Goal: Task Accomplishment & Management: Use online tool/utility

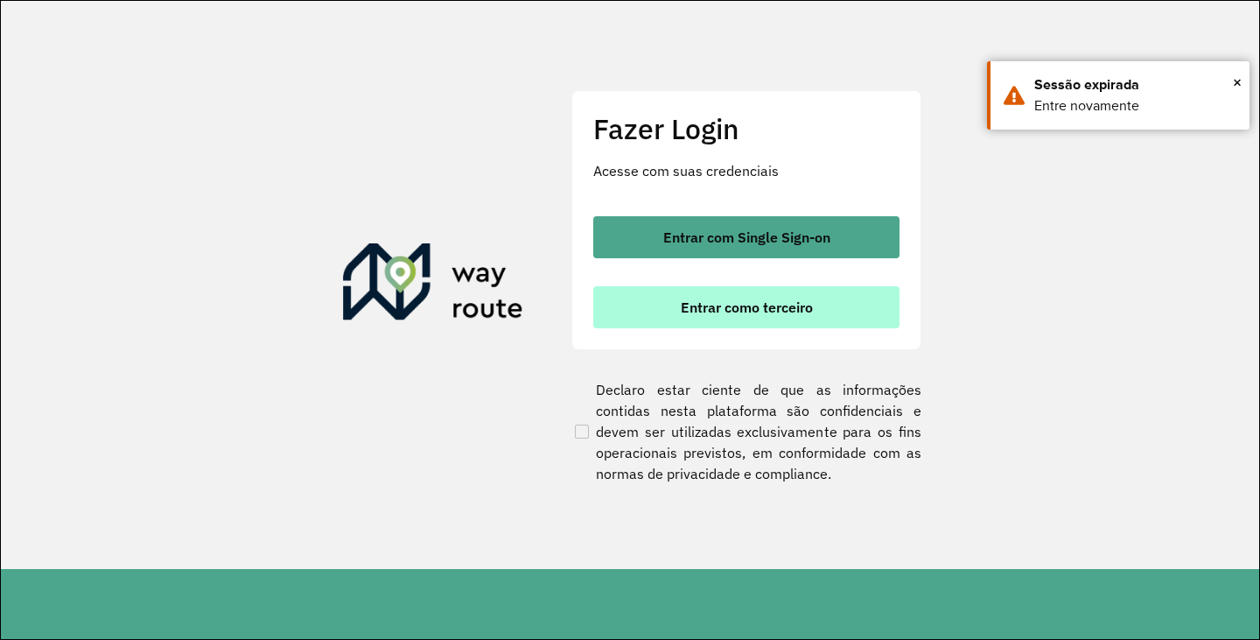
click at [690, 316] on button "Entrar como terceiro" at bounding box center [746, 307] width 306 height 42
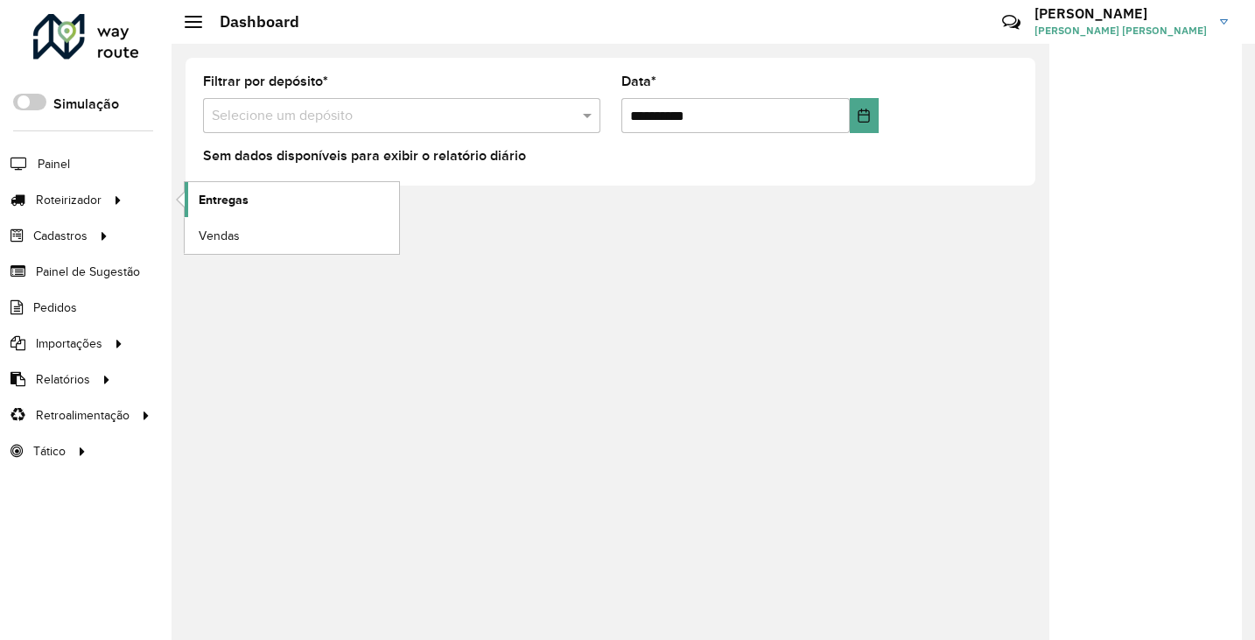
click at [277, 198] on link "Entregas" at bounding box center [292, 199] width 214 height 35
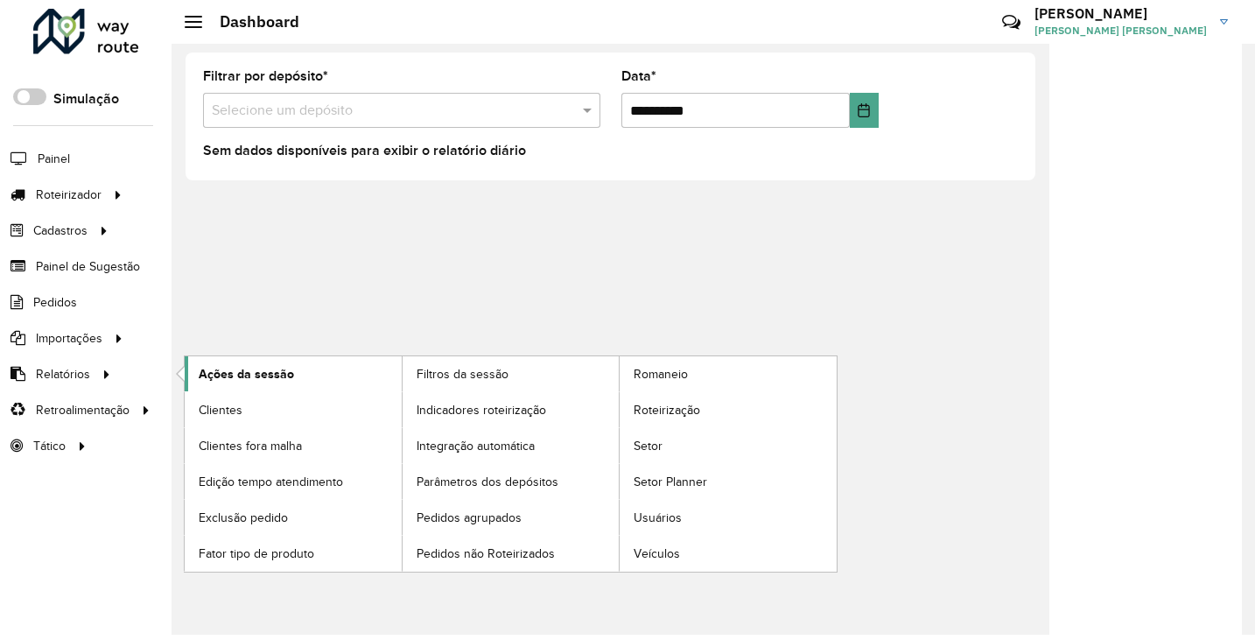
click at [257, 373] on span "Ações da sessão" at bounding box center [246, 374] width 95 height 18
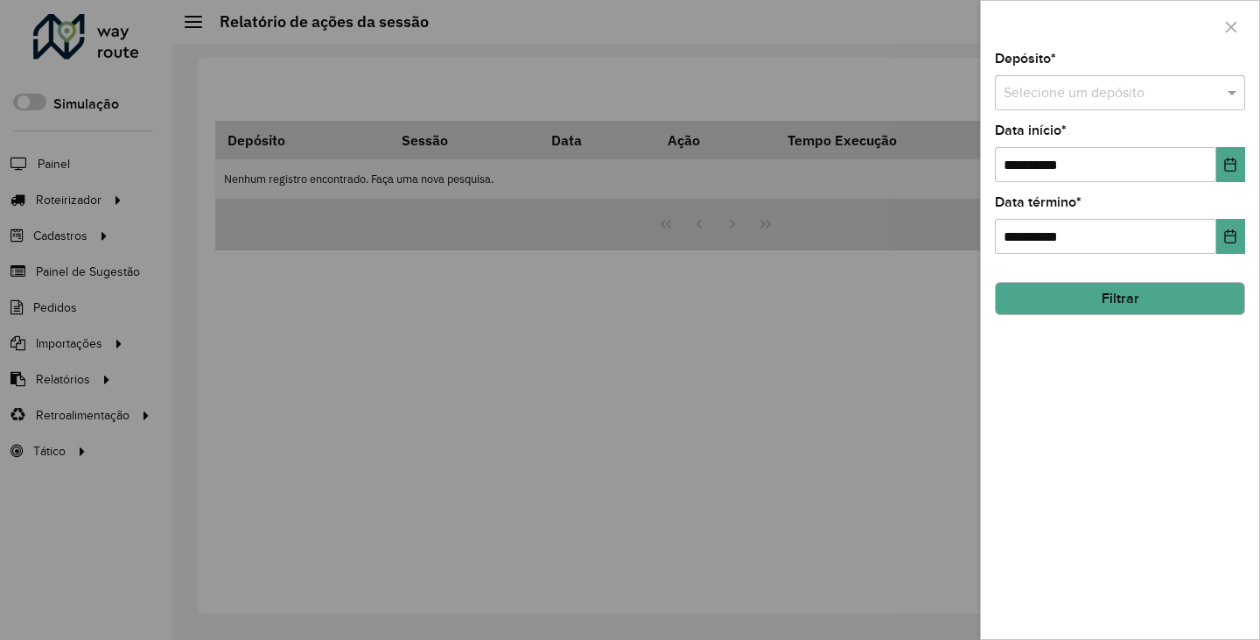
click at [1109, 105] on div "Selecione um depósito" at bounding box center [1120, 92] width 250 height 35
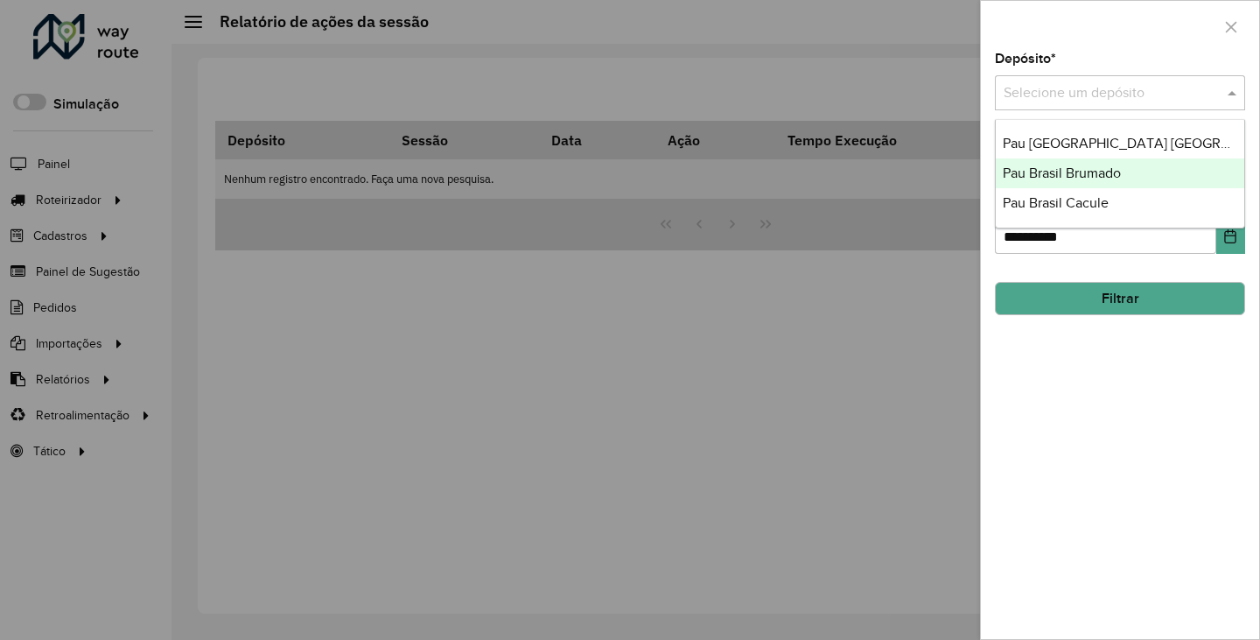
click at [1078, 169] on span "Pau Brasil Brumado" at bounding box center [1062, 172] width 118 height 15
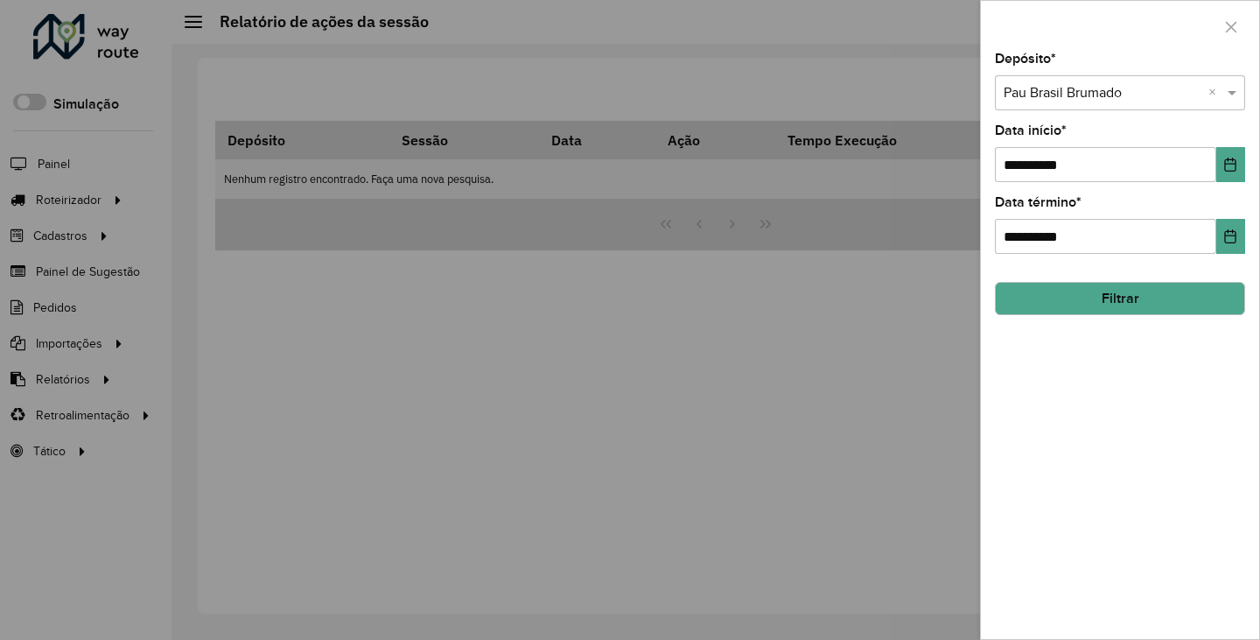
click at [1232, 145] on div "**********" at bounding box center [1120, 153] width 250 height 58
click at [1232, 159] on icon "Choose Date" at bounding box center [1230, 165] width 14 height 14
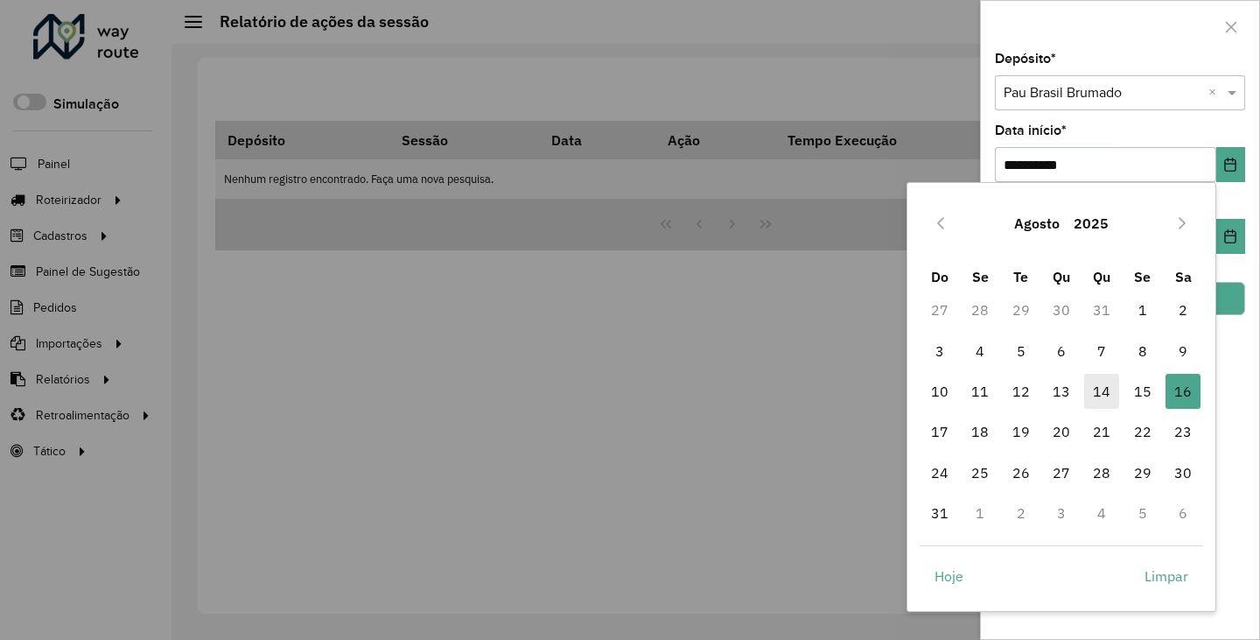
click at [1110, 395] on span "14" at bounding box center [1101, 391] width 35 height 35
type input "**********"
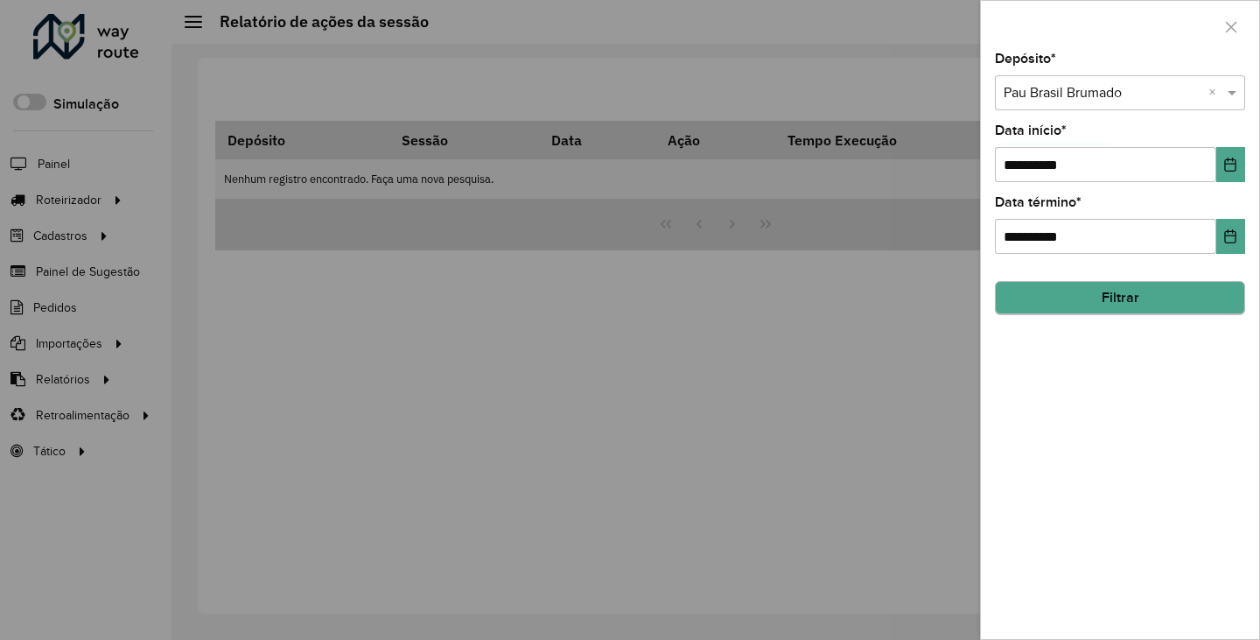
click at [1152, 315] on hb-field-button "Filtrar" at bounding box center [1120, 291] width 250 height 47
click at [1154, 302] on button "Filtrar" at bounding box center [1120, 298] width 250 height 33
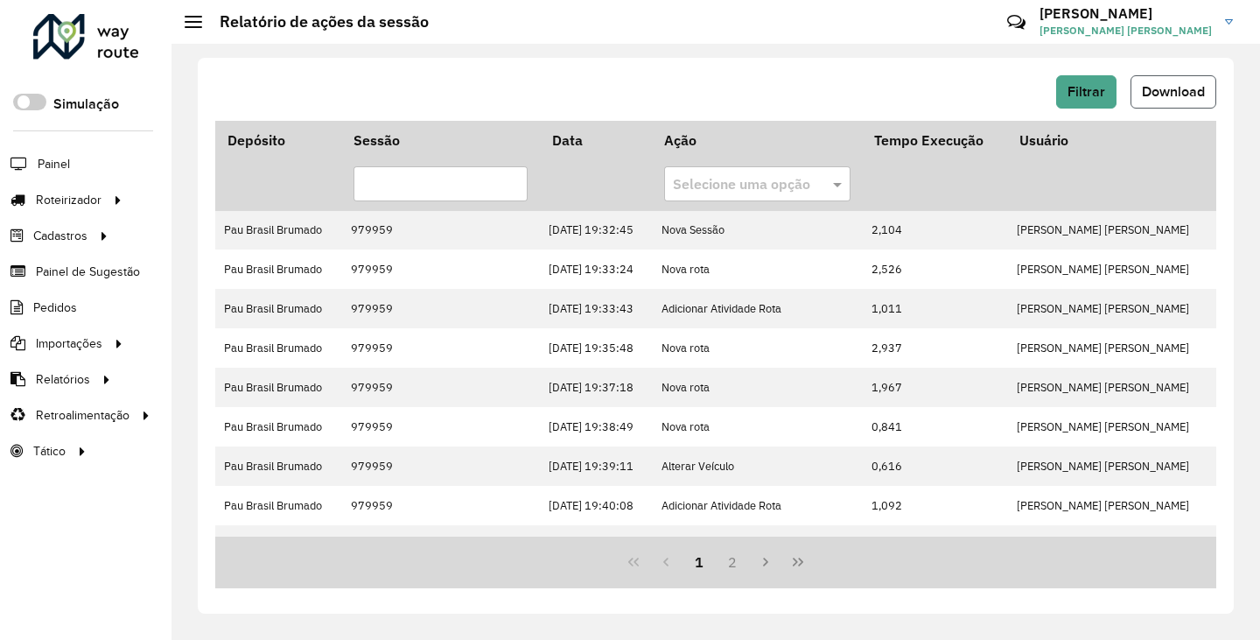
click at [1189, 88] on span "Download" at bounding box center [1173, 91] width 63 height 15
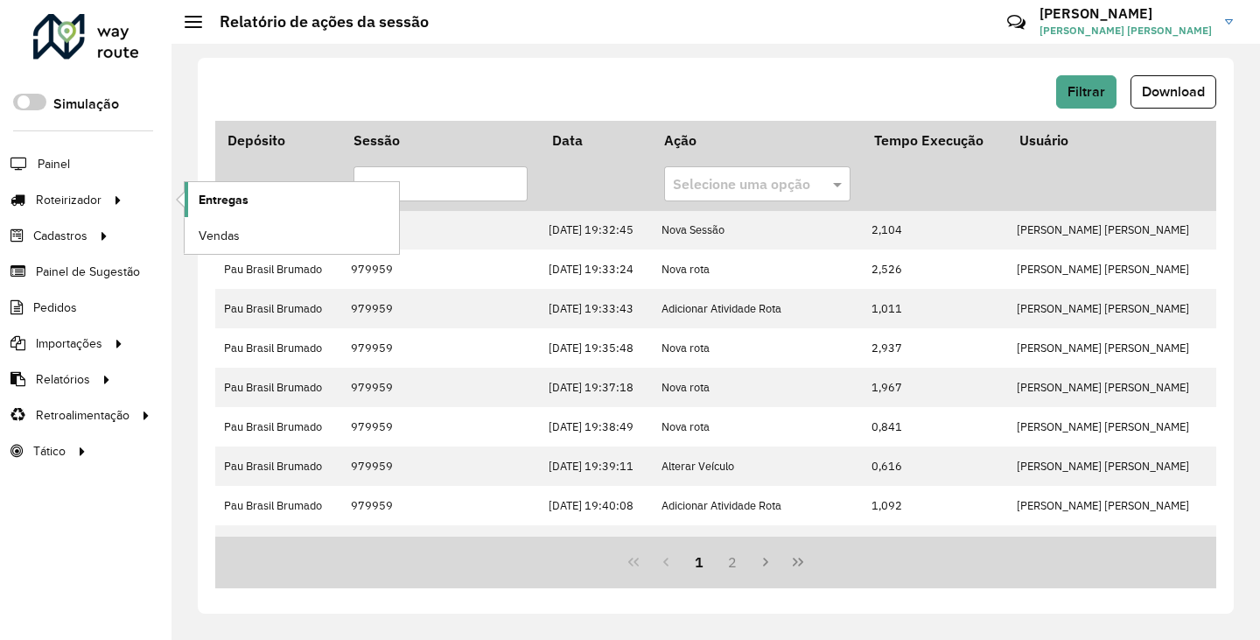
click at [239, 197] on span "Entregas" at bounding box center [224, 200] width 50 height 18
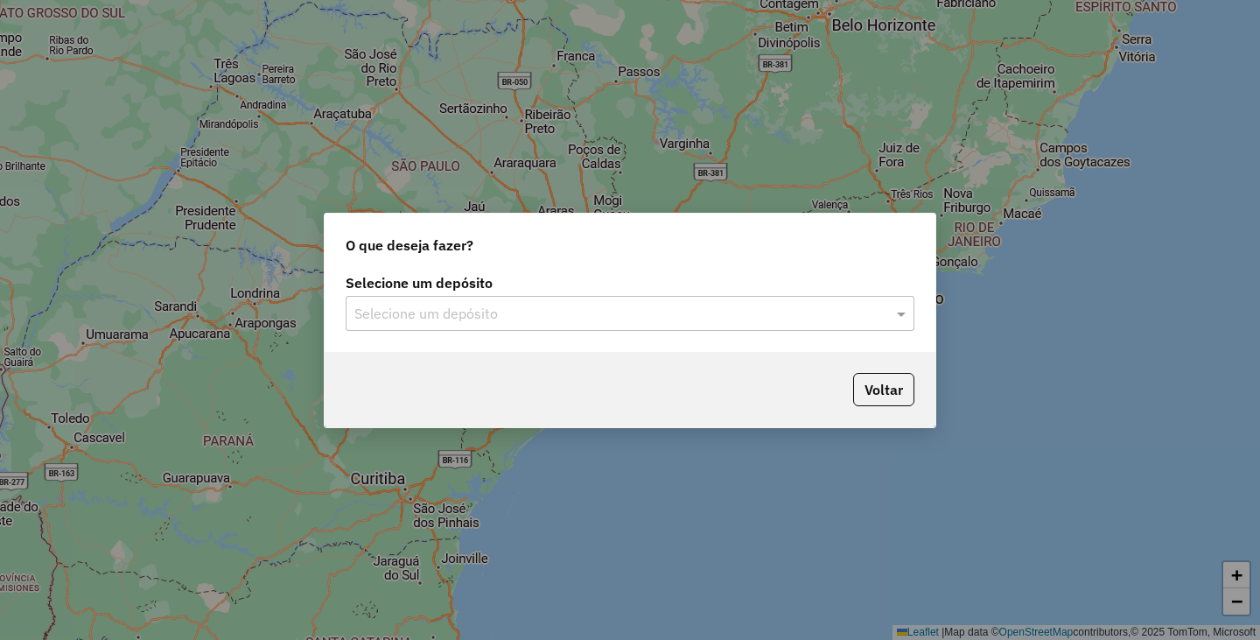
click at [616, 309] on input "text" at bounding box center [612, 314] width 516 height 21
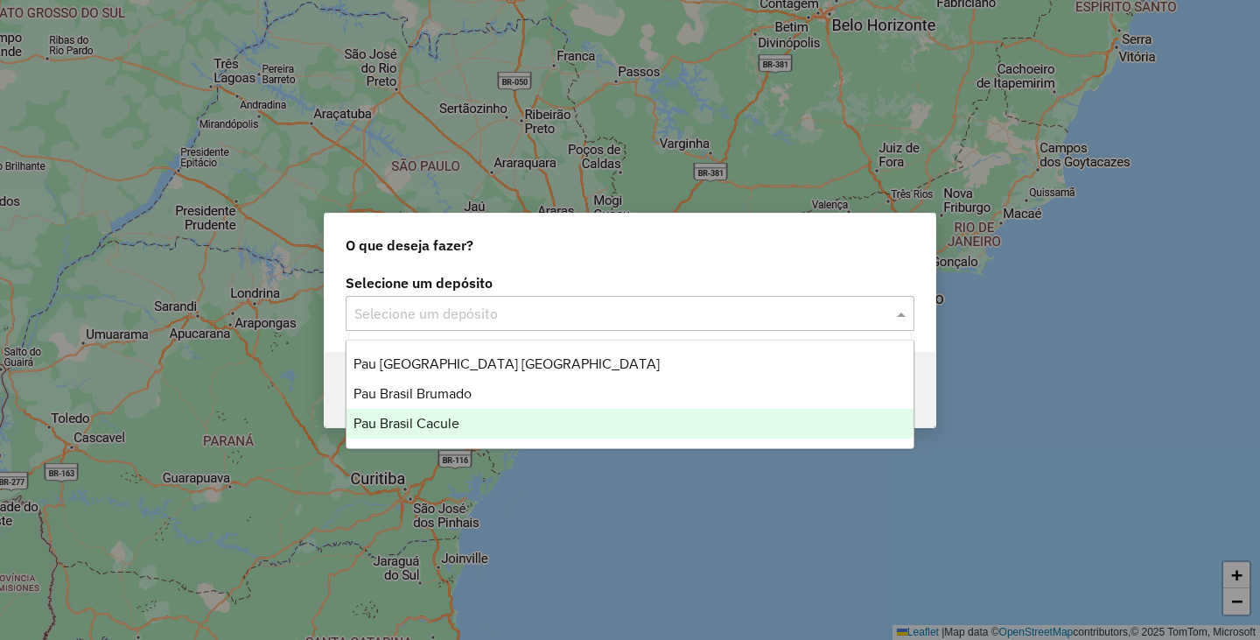
click at [428, 394] on span "Pau Brasil Brumado" at bounding box center [413, 393] width 118 height 15
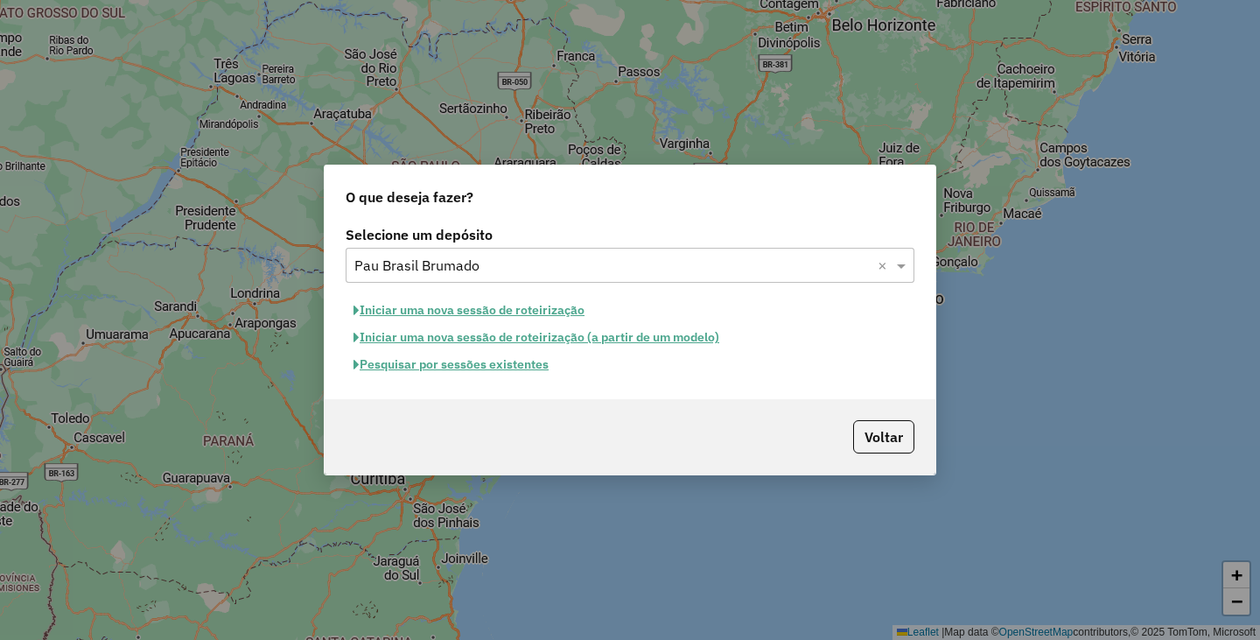
click at [507, 370] on button "Pesquisar por sessões existentes" at bounding box center [451, 364] width 211 height 27
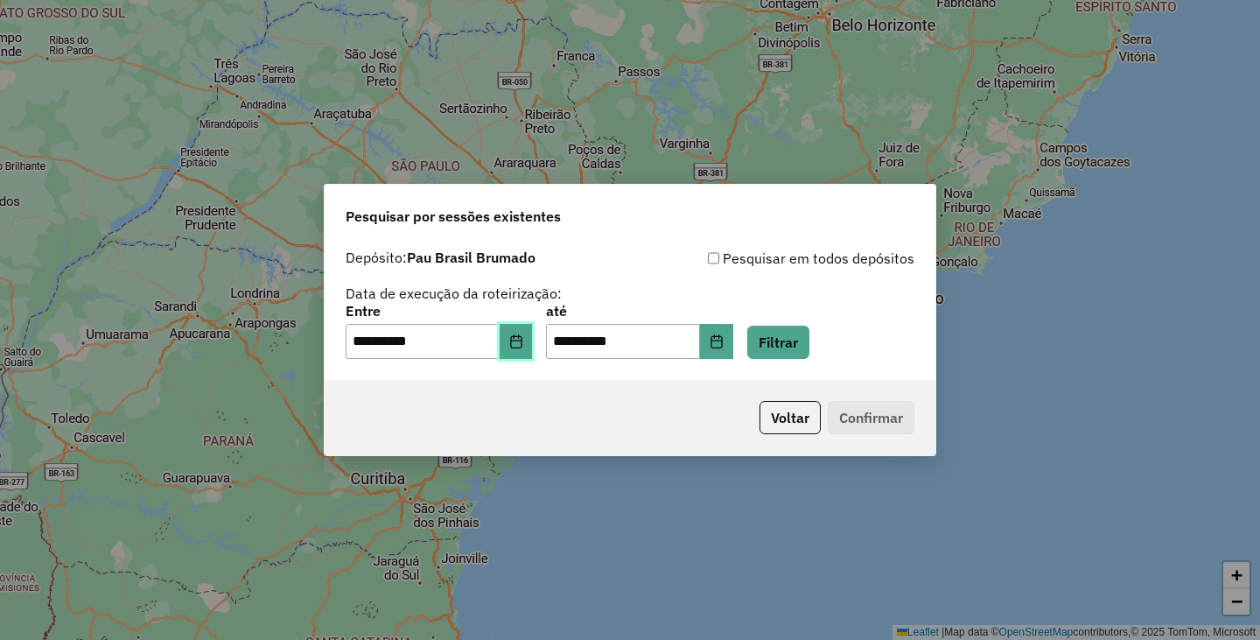
click at [523, 343] on icon "Choose Date" at bounding box center [516, 341] width 14 height 14
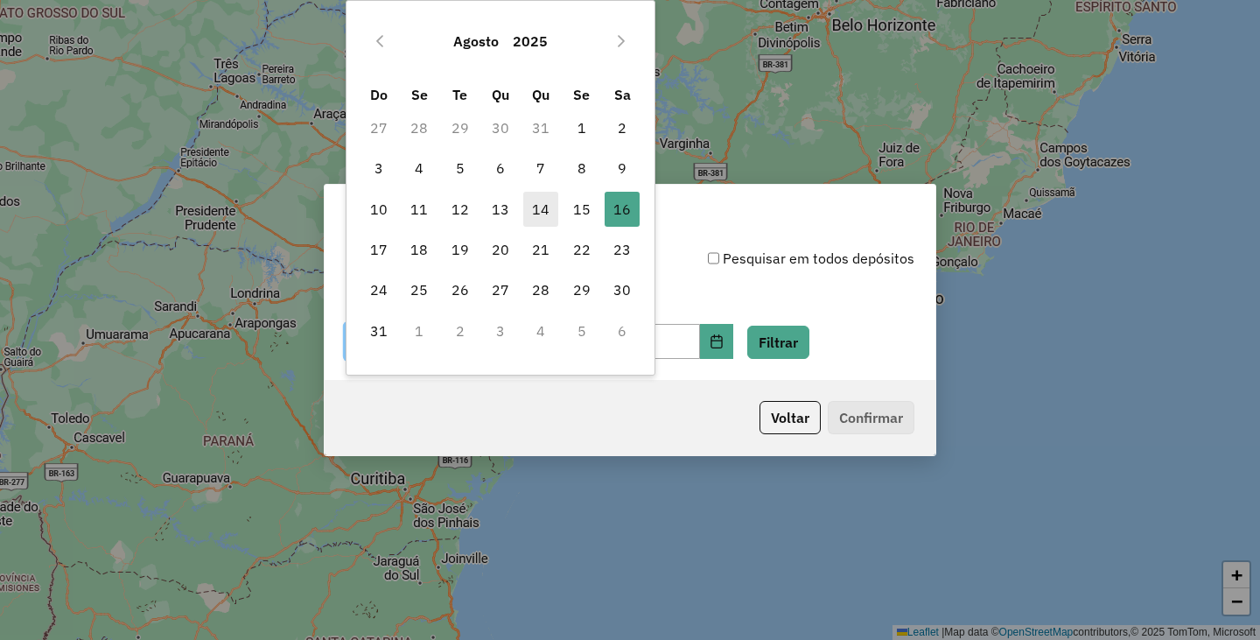
click at [534, 209] on span "14" at bounding box center [540, 209] width 35 height 35
type input "**********"
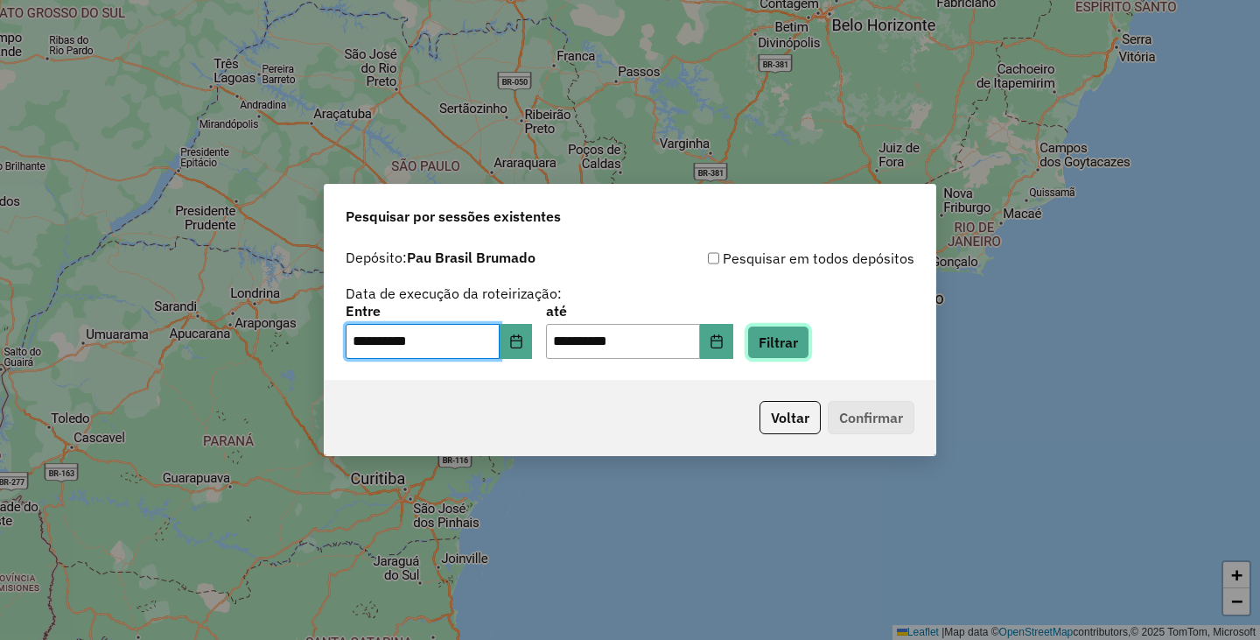
click at [809, 336] on button "Filtrar" at bounding box center [778, 342] width 62 height 33
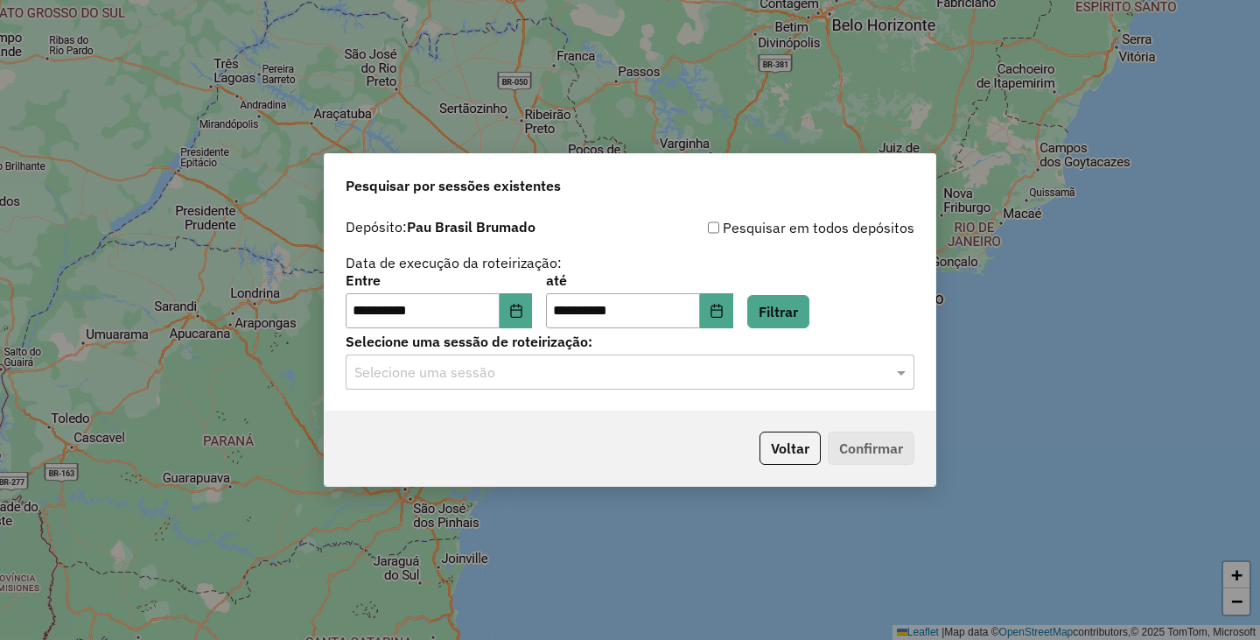
click at [451, 380] on input "text" at bounding box center [612, 372] width 516 height 21
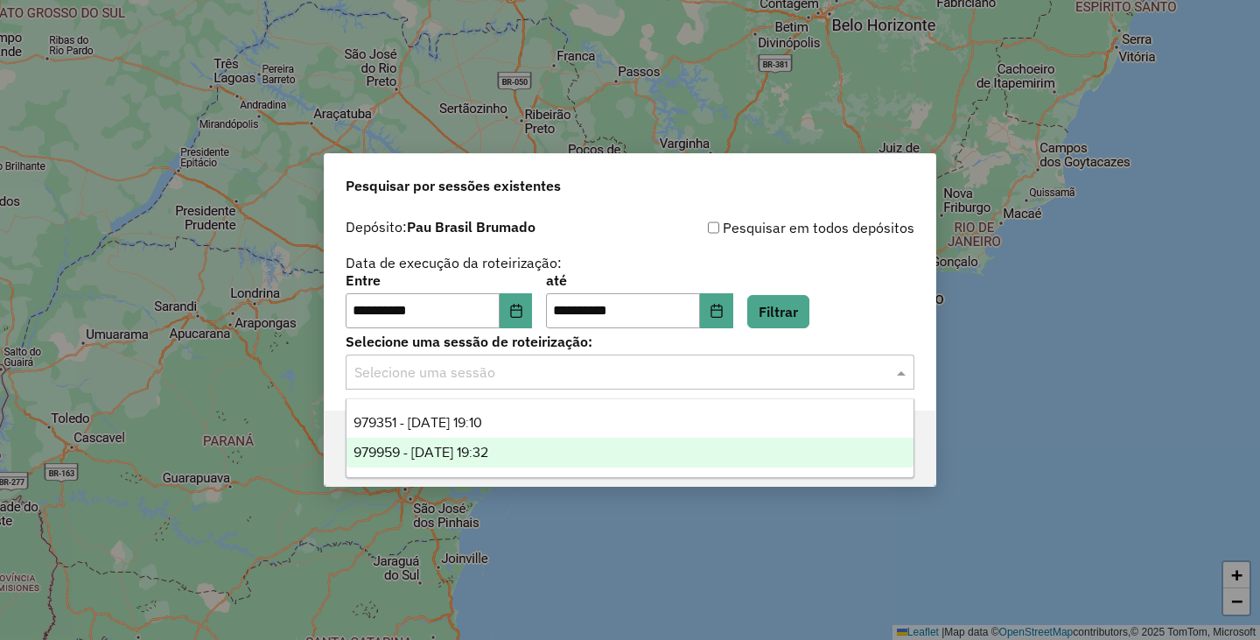
click at [457, 458] on span "979959 - 15/08/2025 19:32" at bounding box center [421, 452] width 135 height 15
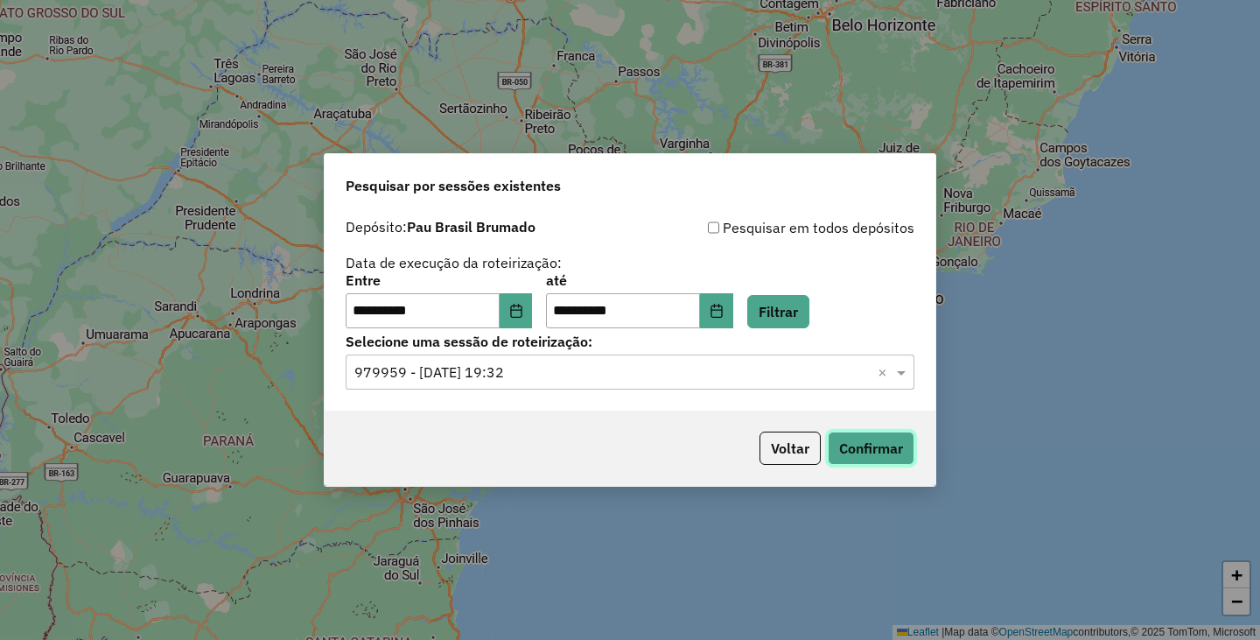
click at [887, 454] on button "Confirmar" at bounding box center [871, 447] width 87 height 33
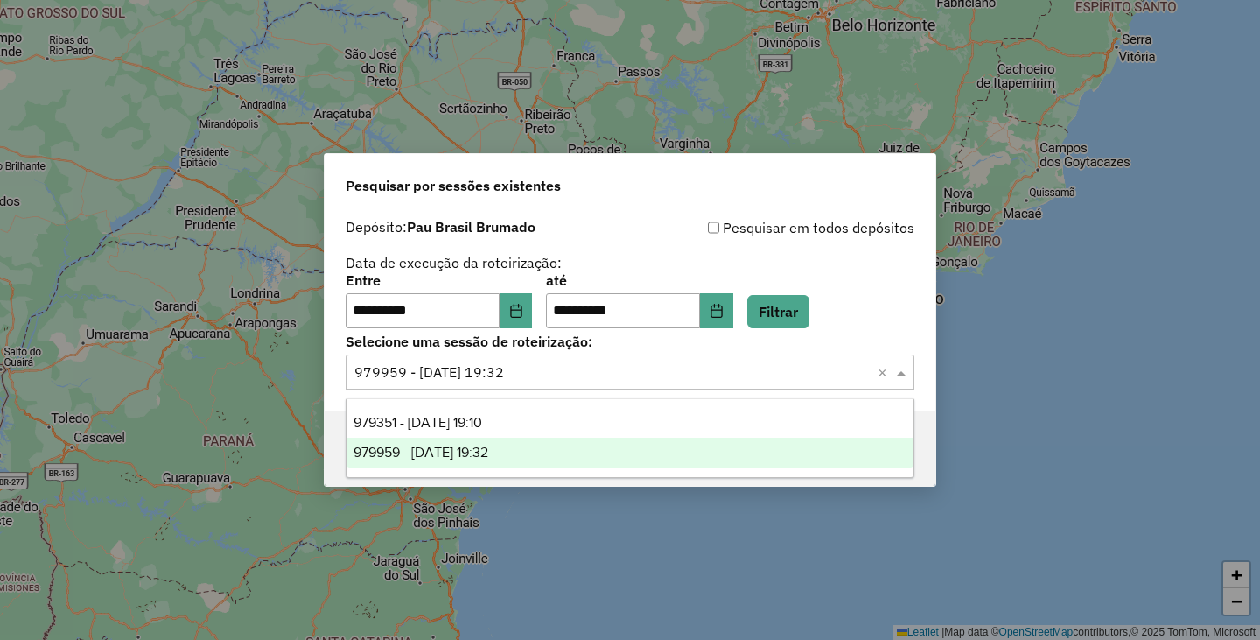
click at [679, 367] on input "text" at bounding box center [612, 372] width 516 height 21
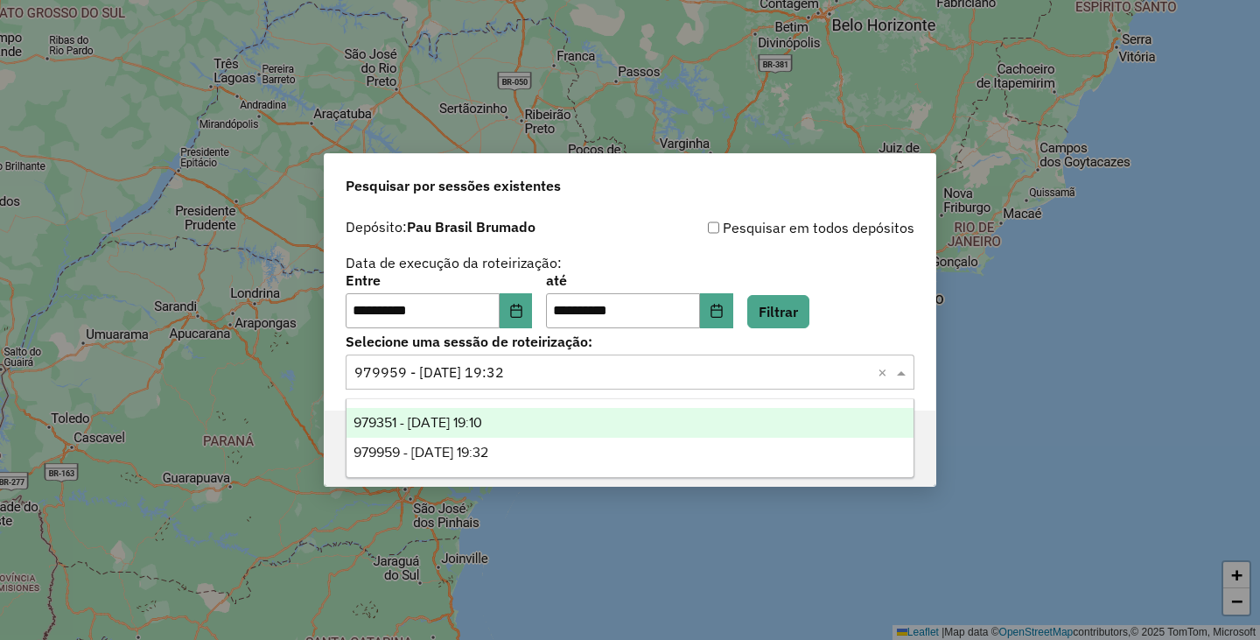
click at [462, 416] on span "979351 - 14/08/2025 19:10" at bounding box center [418, 422] width 129 height 15
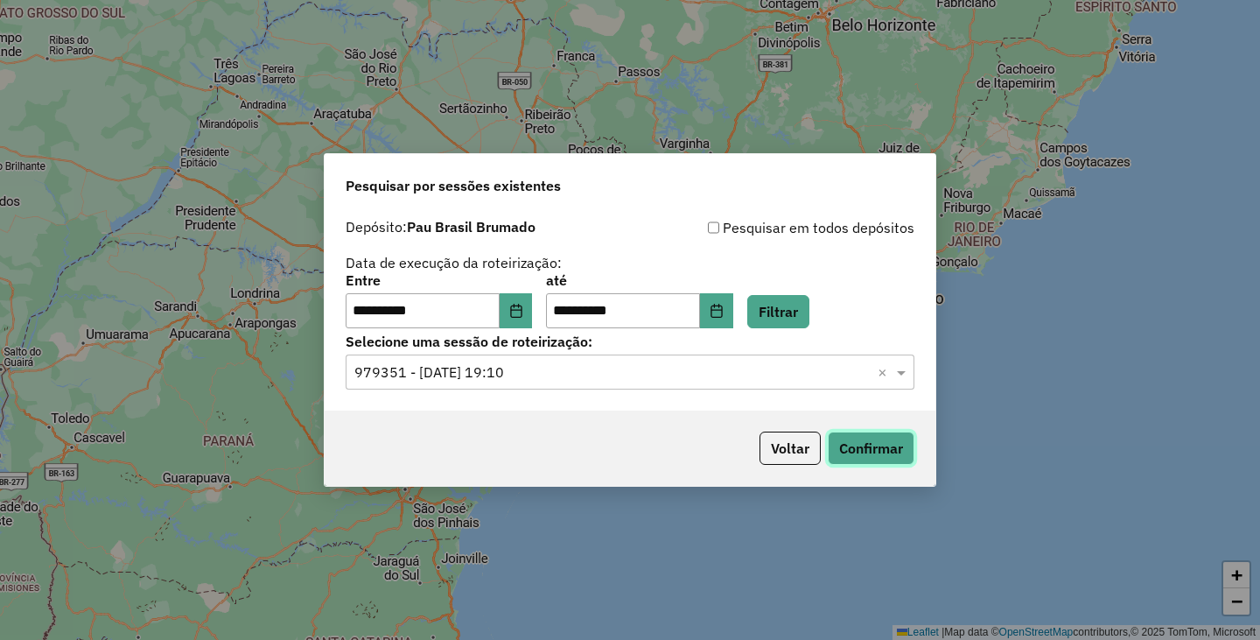
click at [844, 437] on button "Confirmar" at bounding box center [871, 447] width 87 height 33
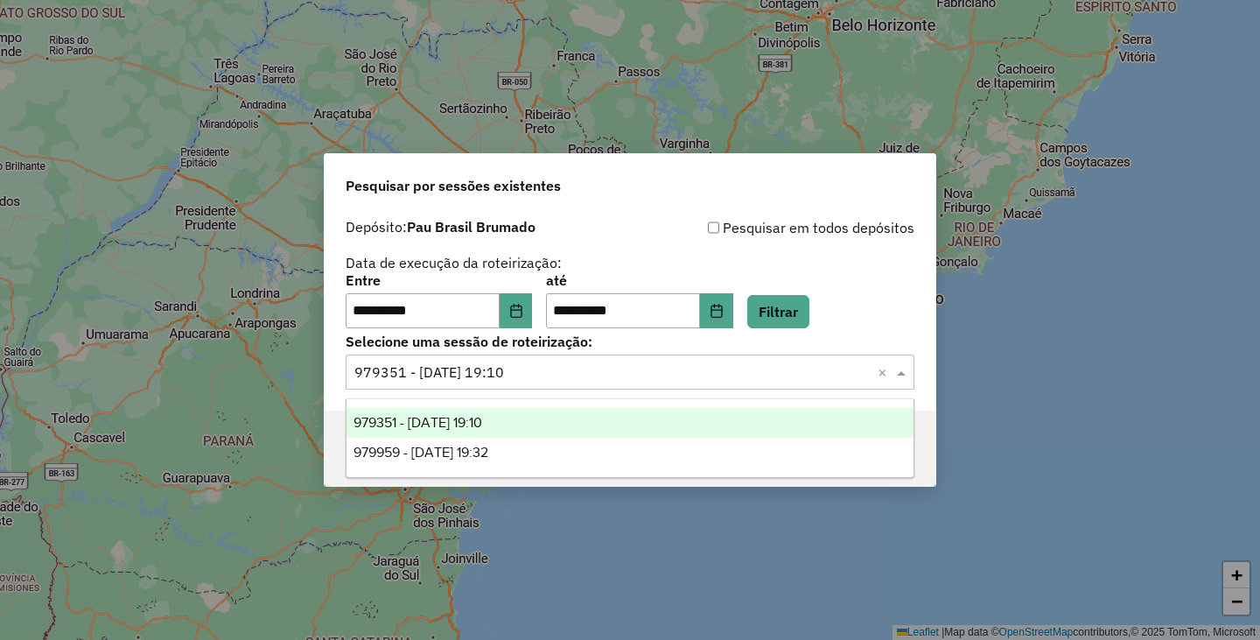
click at [618, 368] on input "text" at bounding box center [612, 372] width 516 height 21
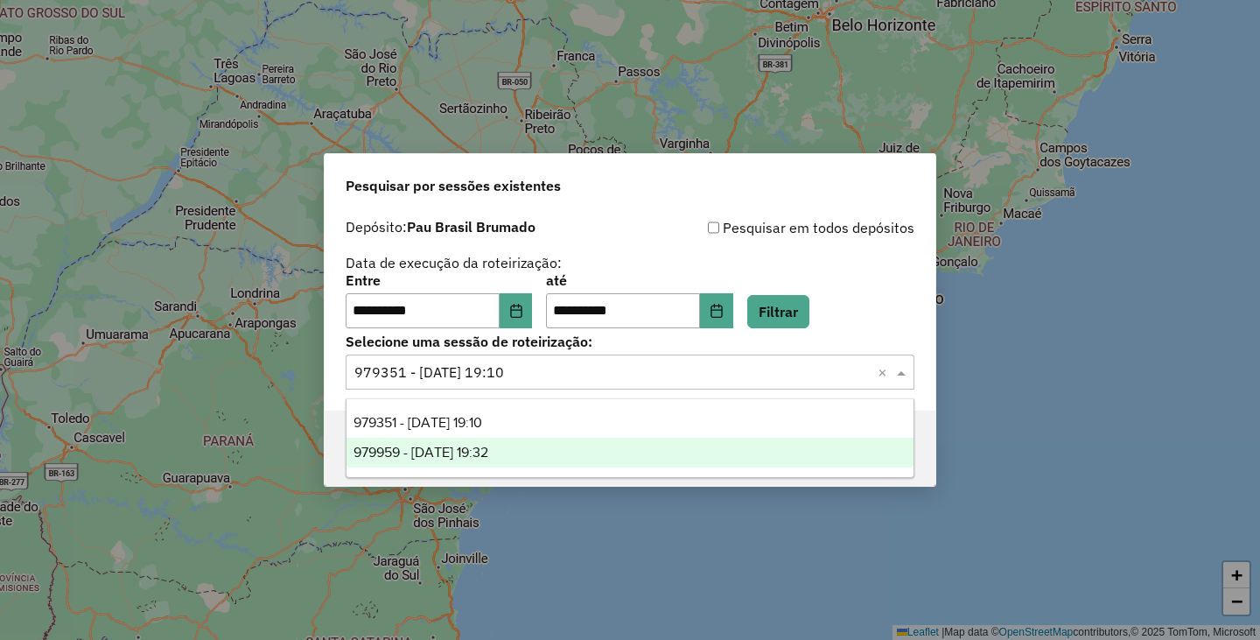
click at [465, 452] on span "979959 - 15/08/2025 19:32" at bounding box center [421, 452] width 135 height 15
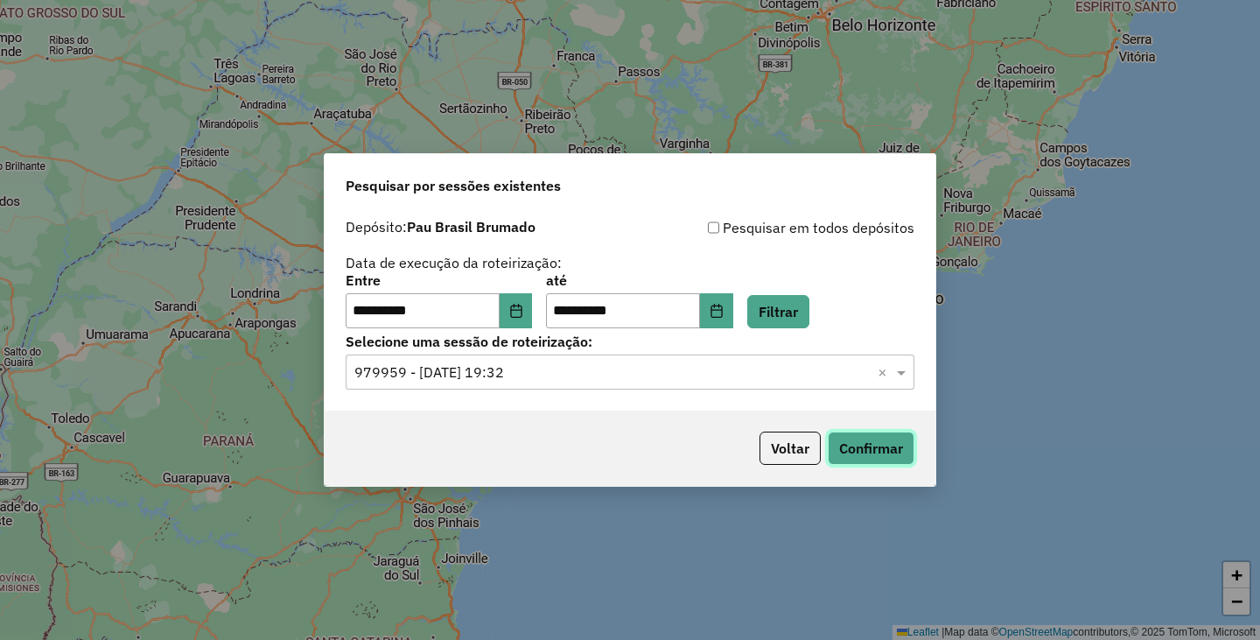
click at [895, 432] on button "Confirmar" at bounding box center [871, 447] width 87 height 33
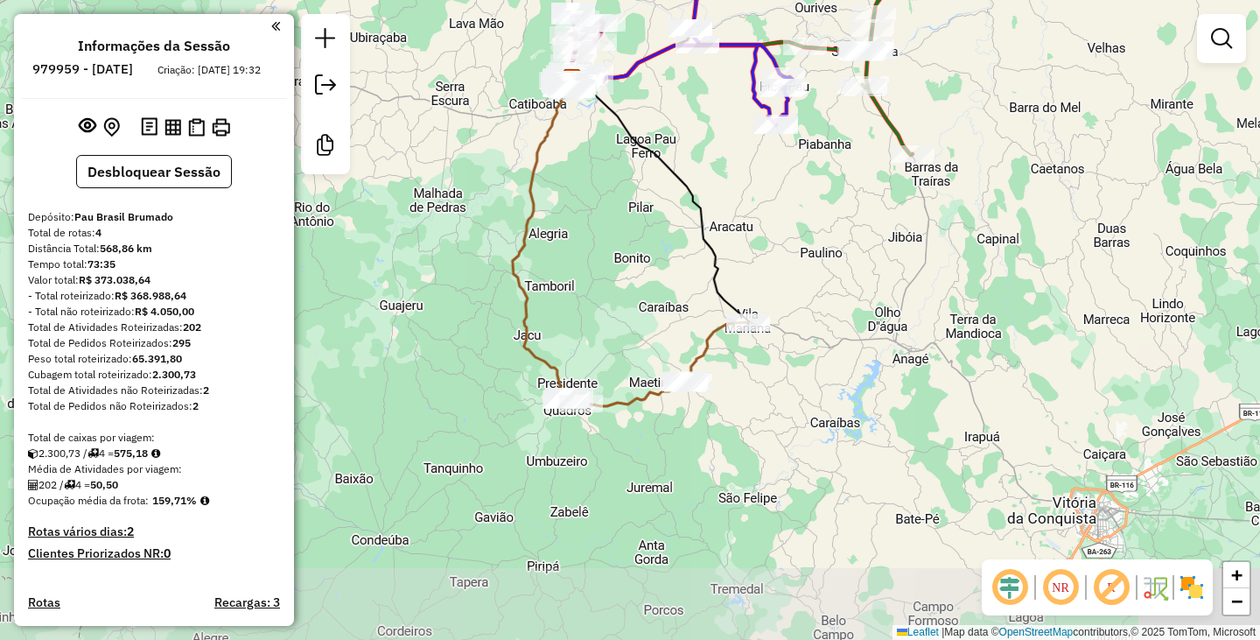
drag, startPoint x: 900, startPoint y: 488, endPoint x: 841, endPoint y: 249, distance: 246.0
click at [841, 249] on div "Janela de atendimento Grade de atendimento Capacidade Transportadoras Veículos …" at bounding box center [630, 320] width 1260 height 640
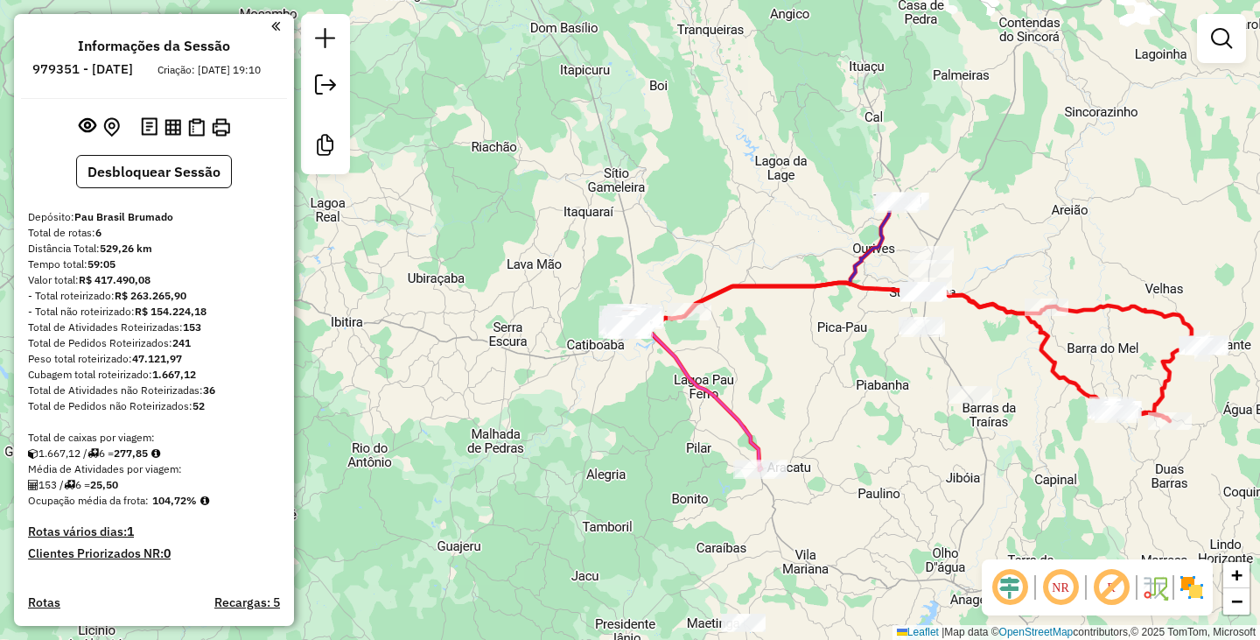
drag, startPoint x: 550, startPoint y: 475, endPoint x: 592, endPoint y: 137, distance: 340.4
click at [592, 139] on div "Janela de atendimento Grade de atendimento Capacidade Transportadoras Veículos …" at bounding box center [630, 320] width 1260 height 640
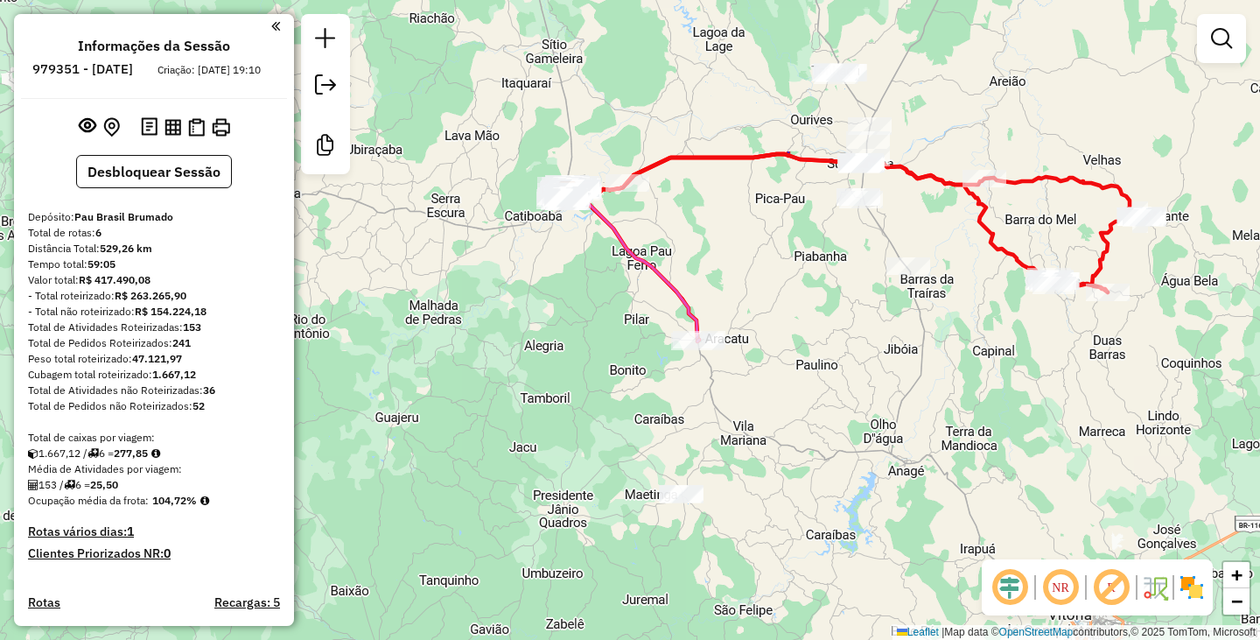
drag, startPoint x: 594, startPoint y: 220, endPoint x: 487, endPoint y: 438, distance: 243.4
click at [487, 438] on div "Janela de atendimento Grade de atendimento Capacidade Transportadoras Veículos …" at bounding box center [630, 320] width 1260 height 640
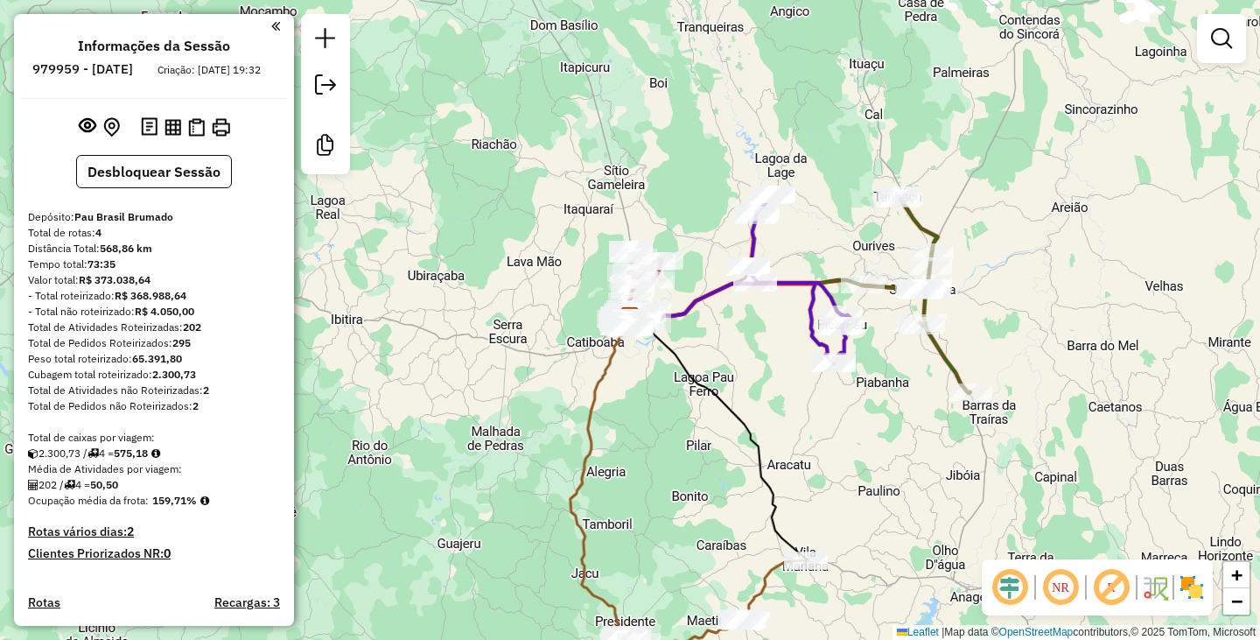
drag, startPoint x: 424, startPoint y: 418, endPoint x: 460, endPoint y: 165, distance: 255.5
click at [460, 166] on div "Janela de atendimento Grade de atendimento Capacidade Transportadoras Veículos …" at bounding box center [630, 320] width 1260 height 640
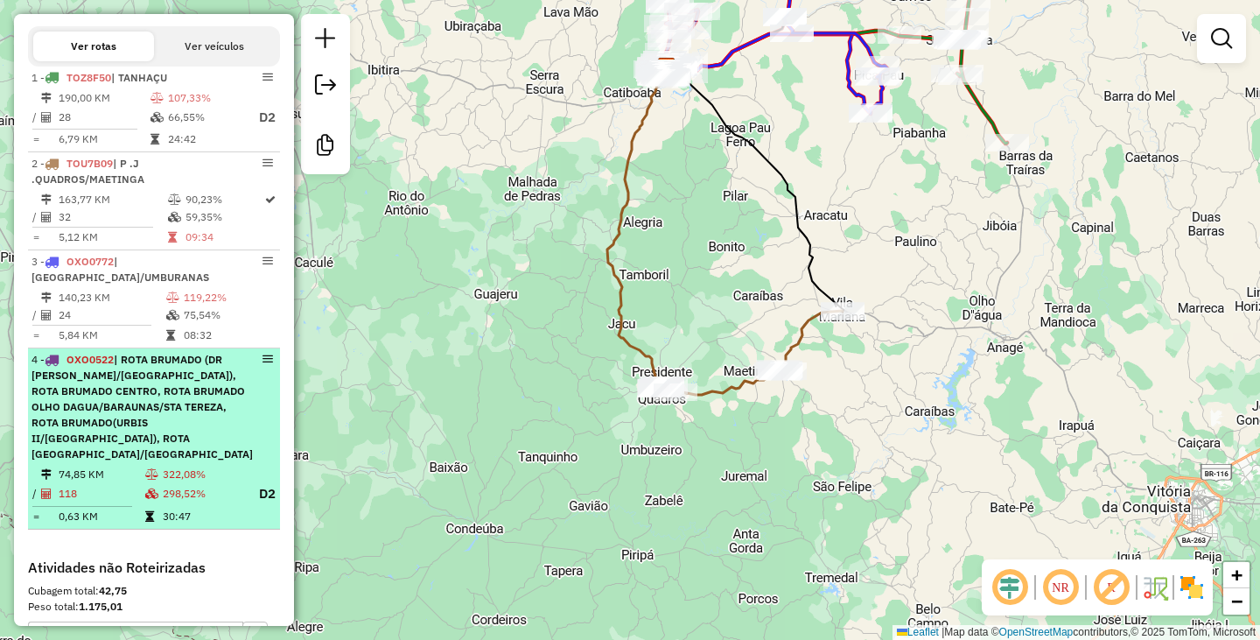
scroll to position [578, 0]
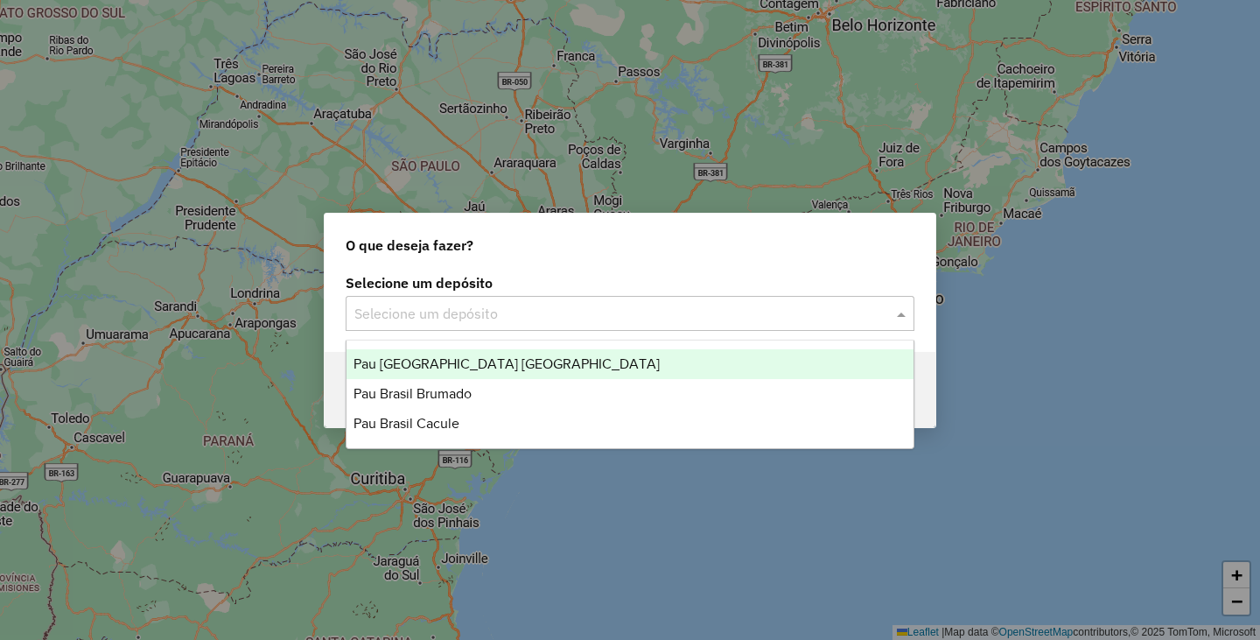
click at [650, 318] on input "text" at bounding box center [612, 314] width 516 height 21
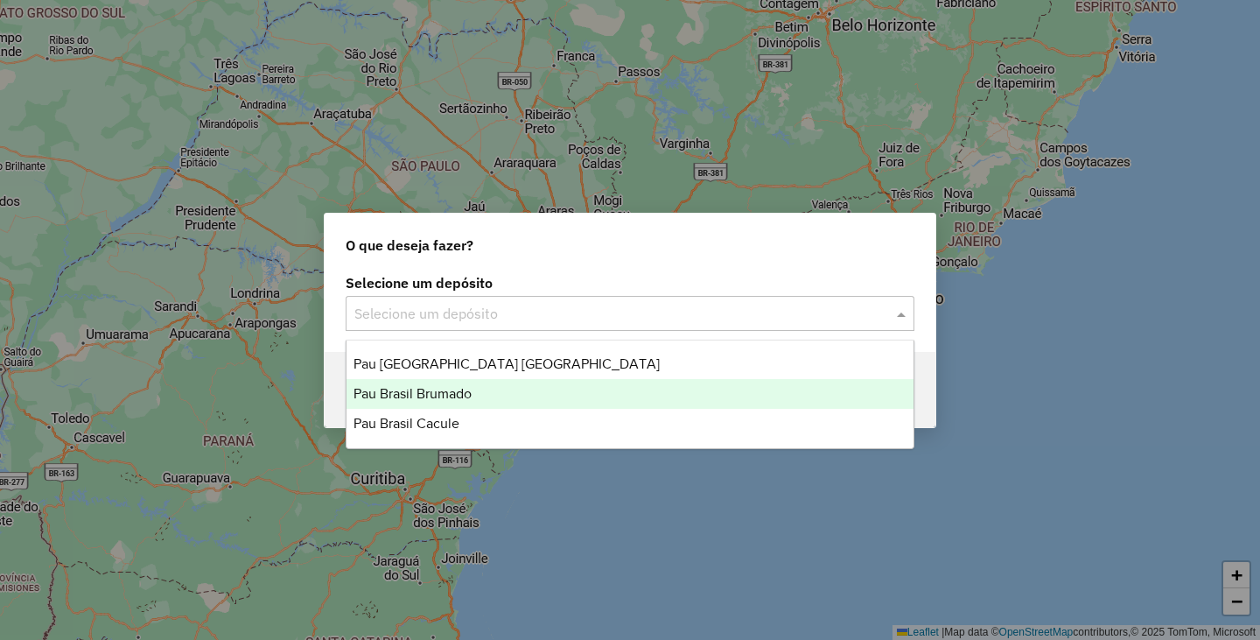
click at [469, 394] on span "Pau Brasil Brumado" at bounding box center [413, 393] width 118 height 15
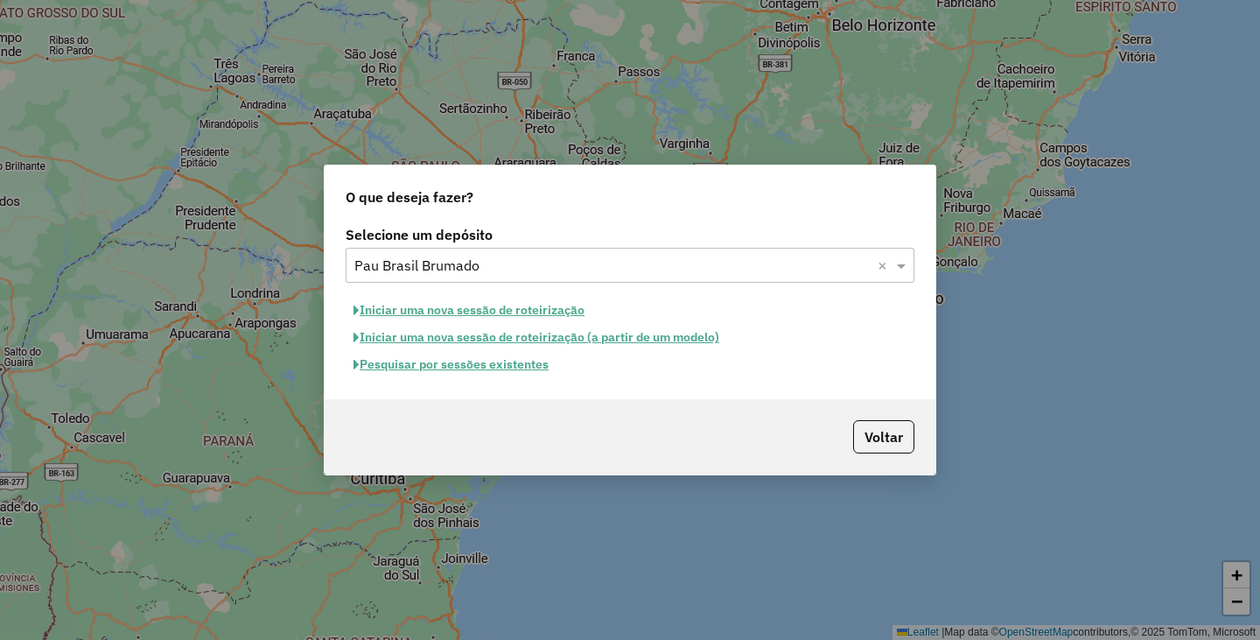
click at [402, 368] on button "Pesquisar por sessões existentes" at bounding box center [451, 364] width 211 height 27
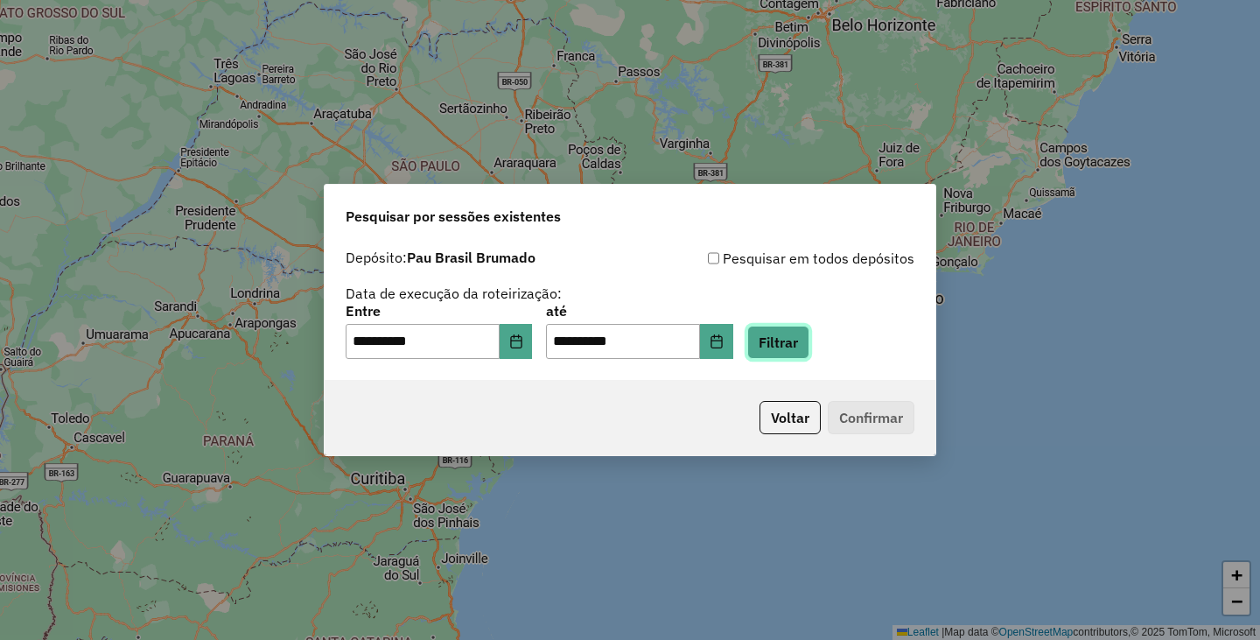
click at [809, 355] on button "Filtrar" at bounding box center [778, 342] width 62 height 33
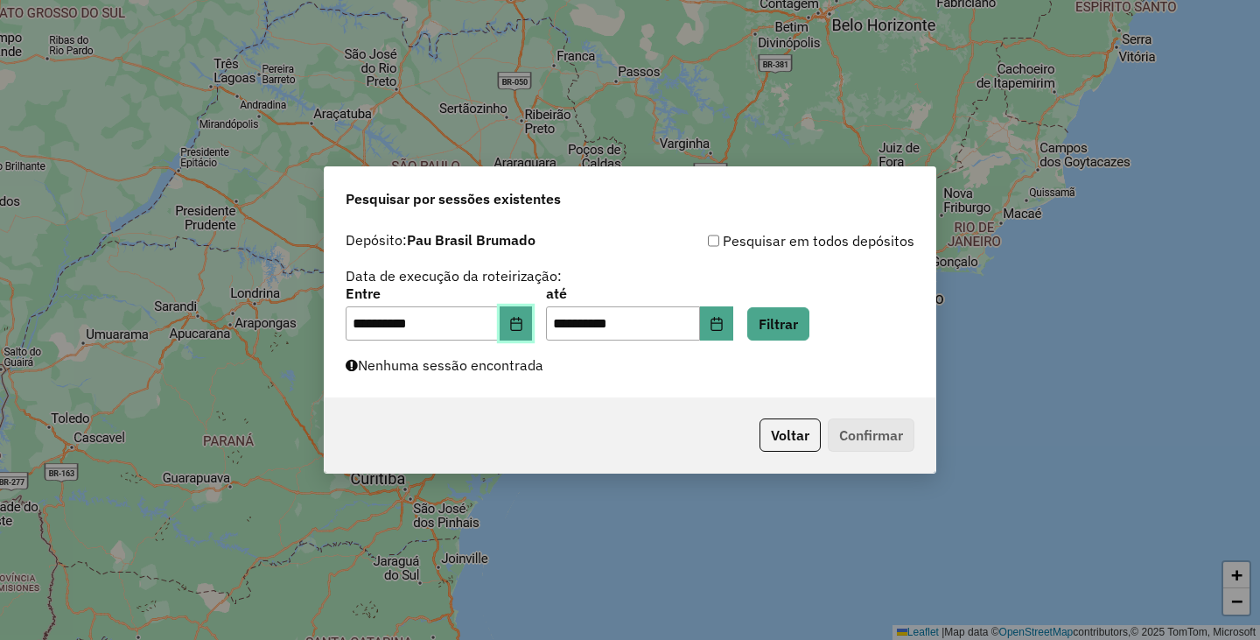
click at [523, 321] on icon "Choose Date" at bounding box center [516, 324] width 14 height 14
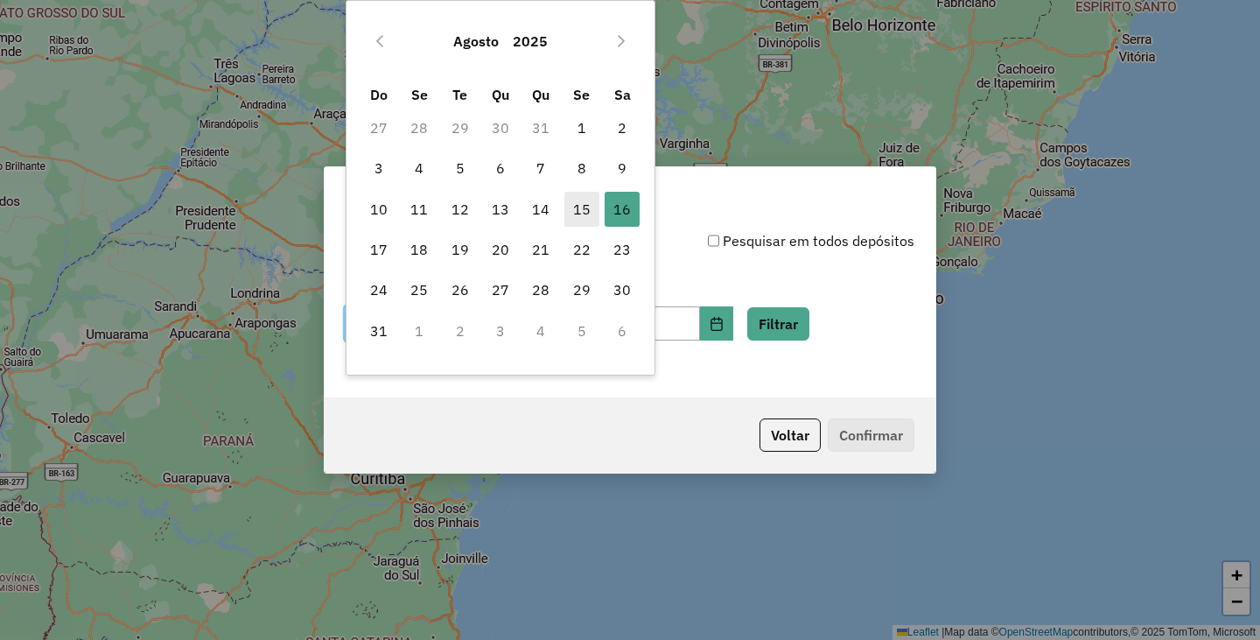
click at [583, 214] on span "15" at bounding box center [581, 209] width 35 height 35
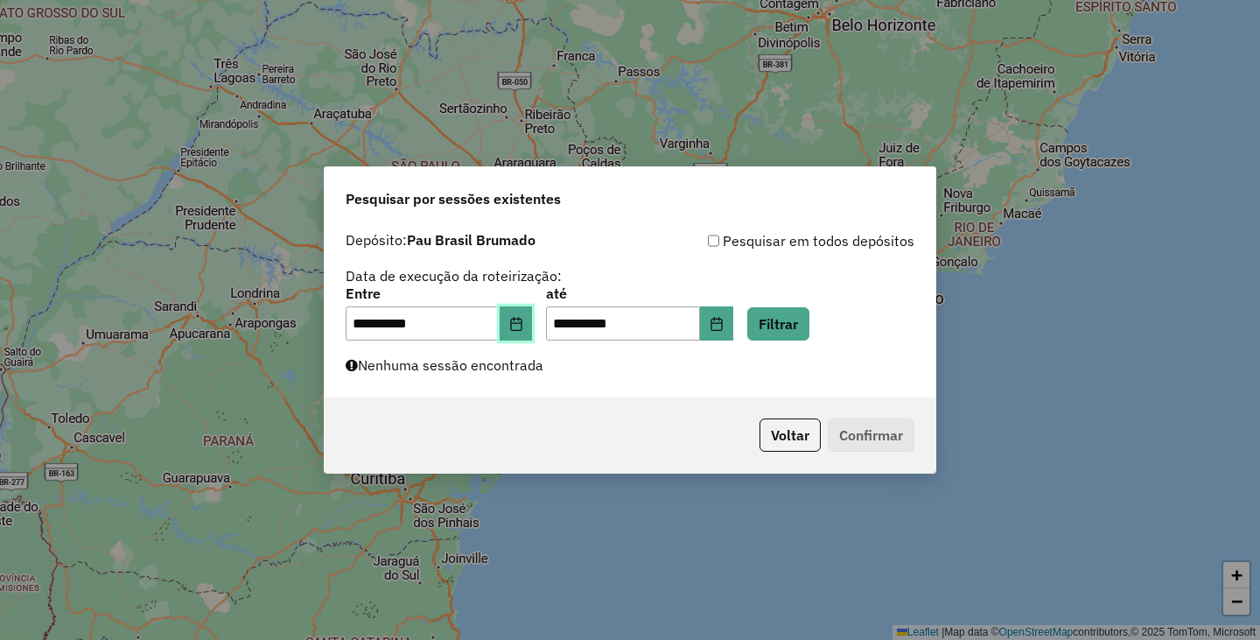
click at [522, 328] on icon "Choose Date" at bounding box center [516, 324] width 14 height 14
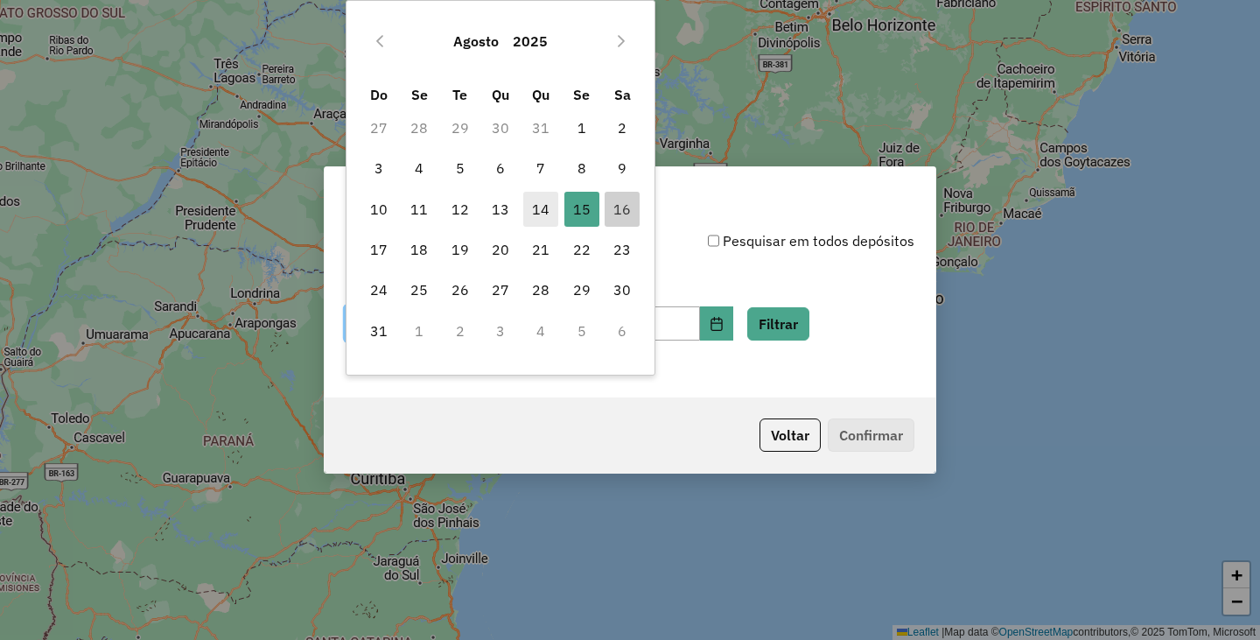
click at [543, 213] on span "14" at bounding box center [540, 209] width 35 height 35
type input "**********"
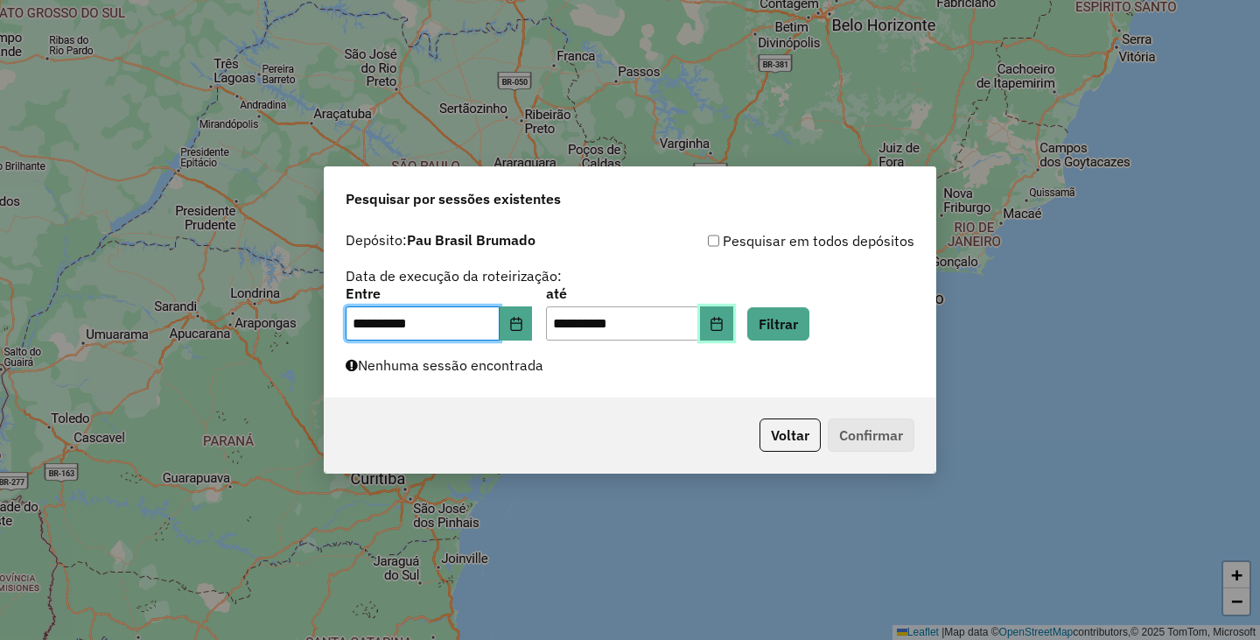
click at [733, 315] on button "Choose Date" at bounding box center [716, 323] width 33 height 35
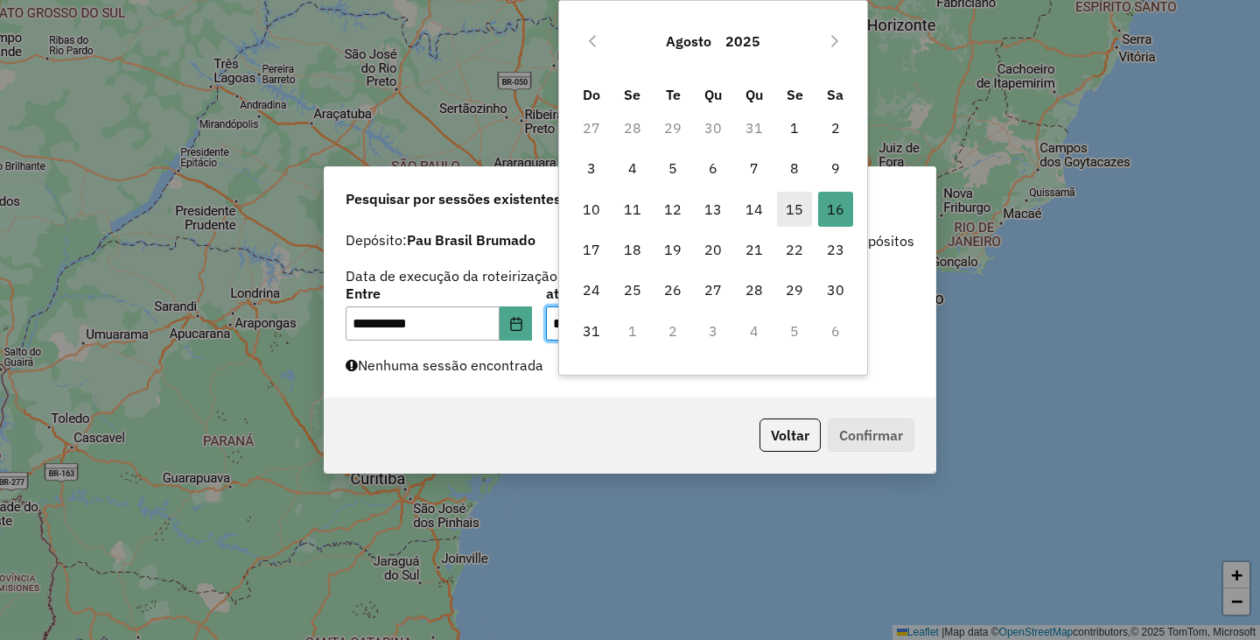
click at [797, 219] on span "15" at bounding box center [794, 209] width 35 height 35
type input "**********"
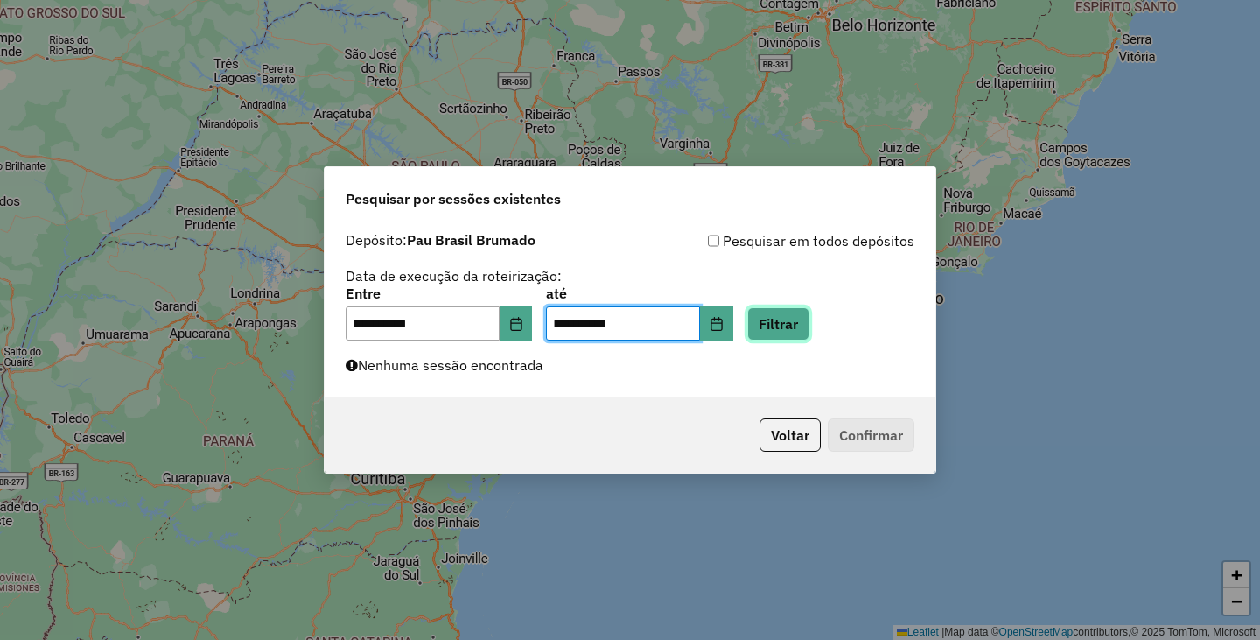
click at [809, 322] on button "Filtrar" at bounding box center [778, 323] width 62 height 33
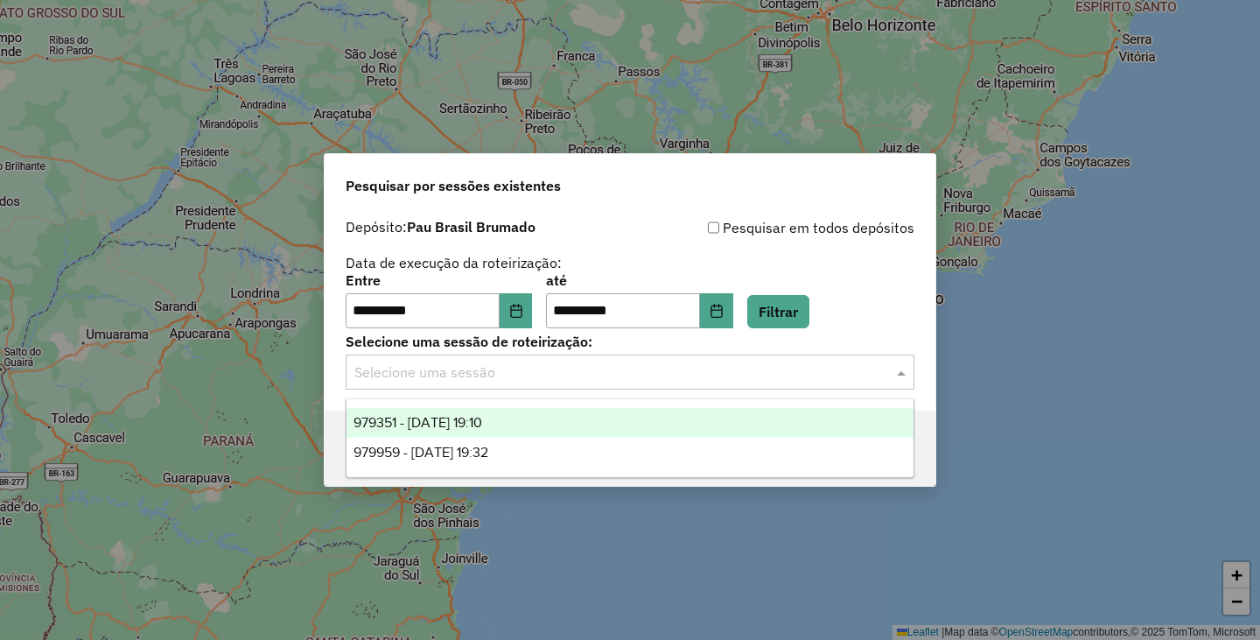
click at [606, 374] on input "text" at bounding box center [612, 372] width 516 height 21
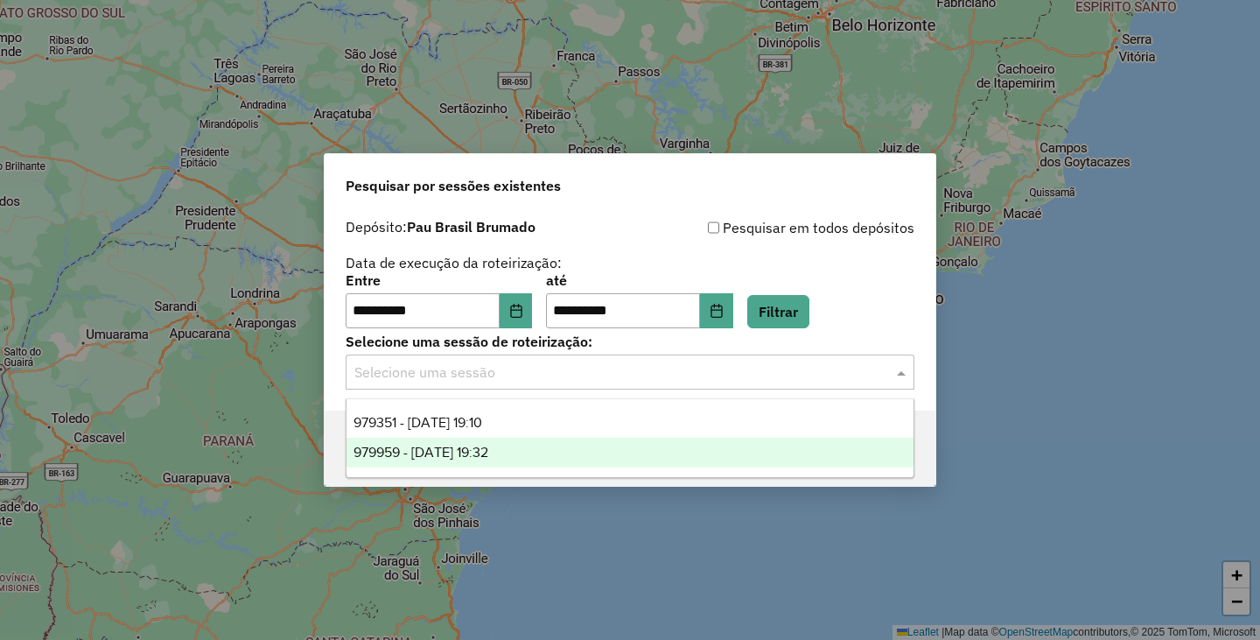
click at [382, 453] on span "979959 - 15/08/2025 19:32" at bounding box center [421, 452] width 135 height 15
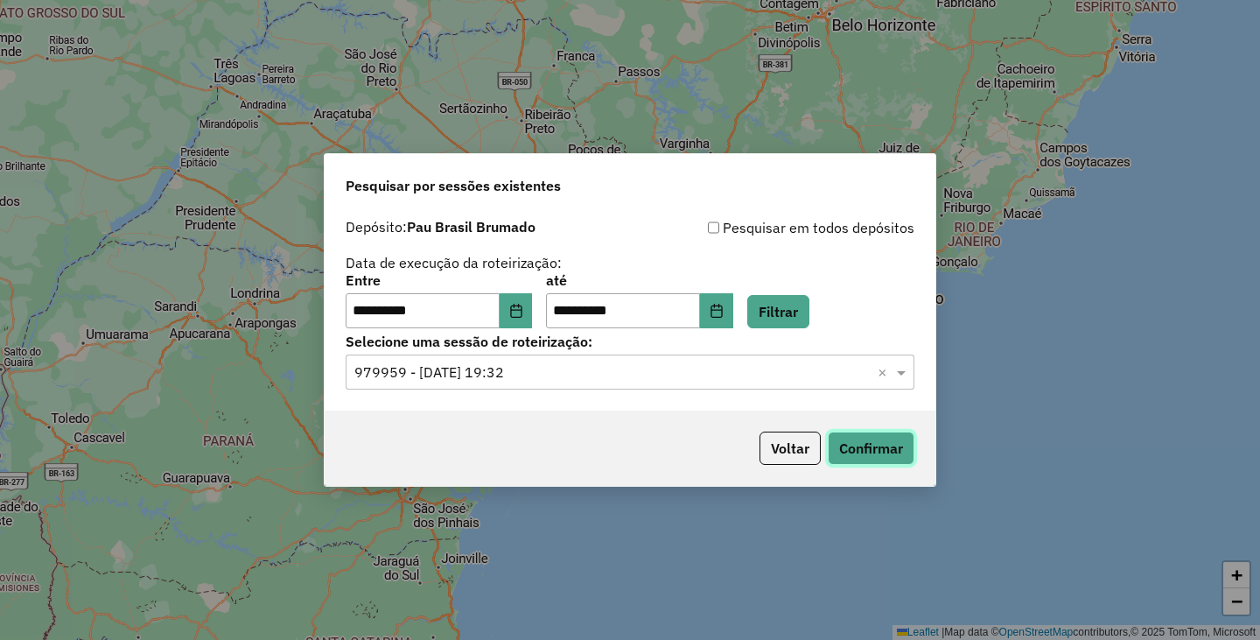
click at [855, 447] on button "Confirmar" at bounding box center [871, 447] width 87 height 33
click at [654, 371] on input "text" at bounding box center [612, 372] width 516 height 21
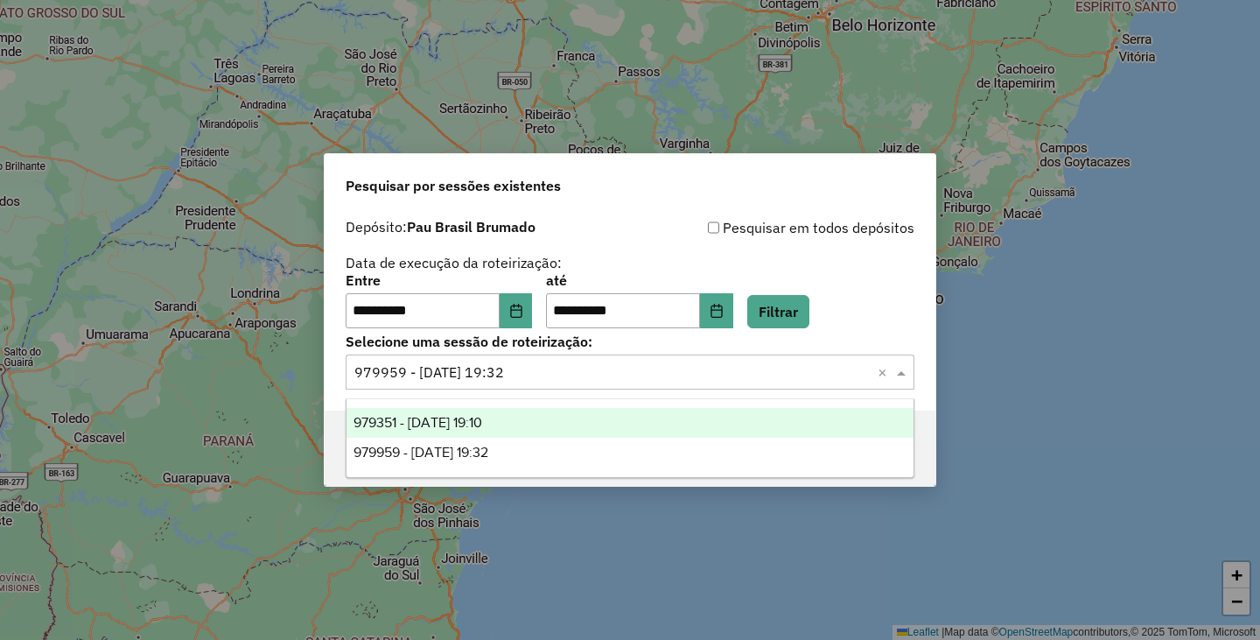
click at [551, 417] on div "979351 - 14/08/2025 19:10" at bounding box center [630, 423] width 567 height 30
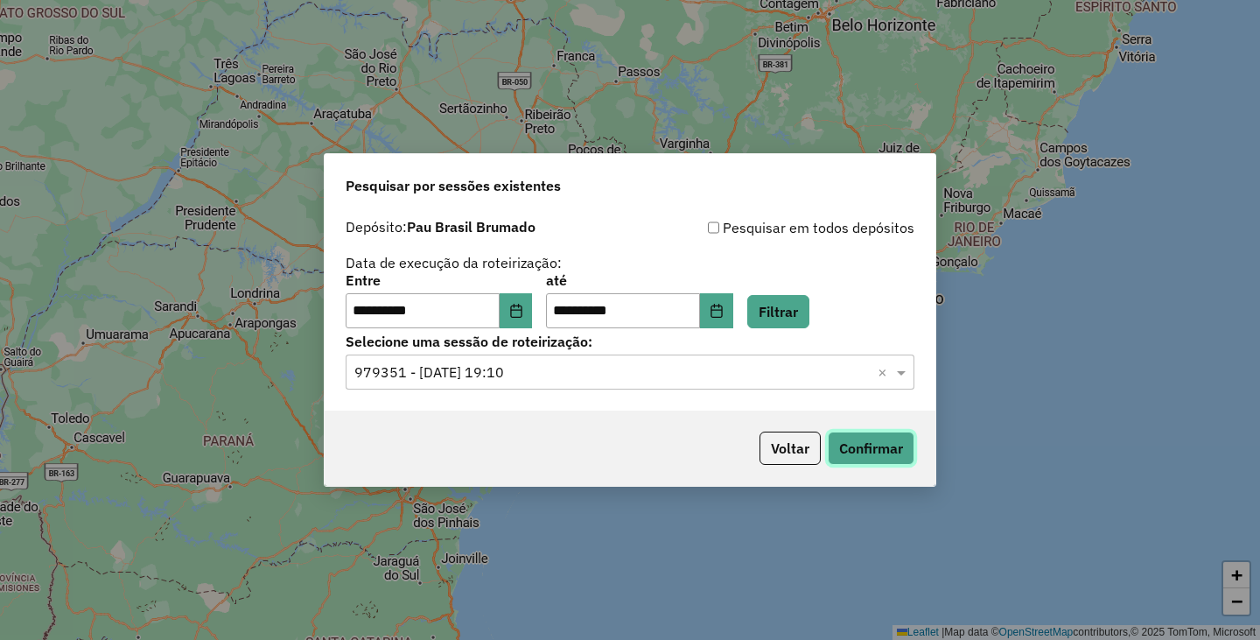
click at [853, 448] on button "Confirmar" at bounding box center [871, 447] width 87 height 33
click at [788, 449] on button "Voltar" at bounding box center [790, 447] width 61 height 33
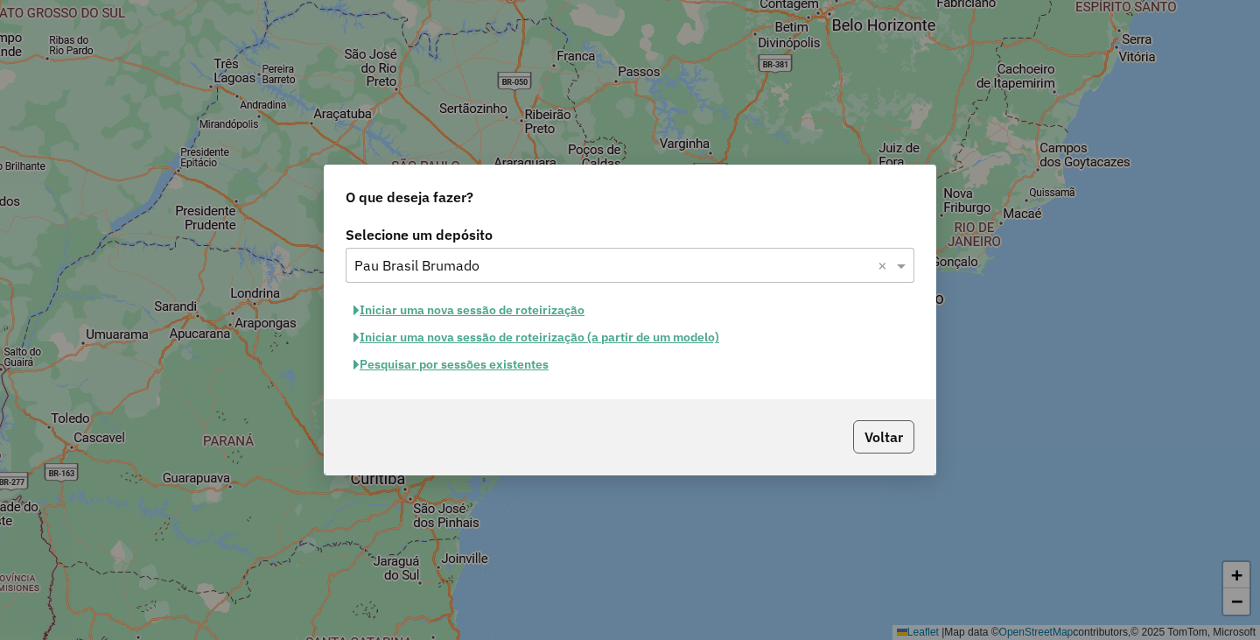
click at [861, 440] on button "Voltar" at bounding box center [883, 436] width 61 height 33
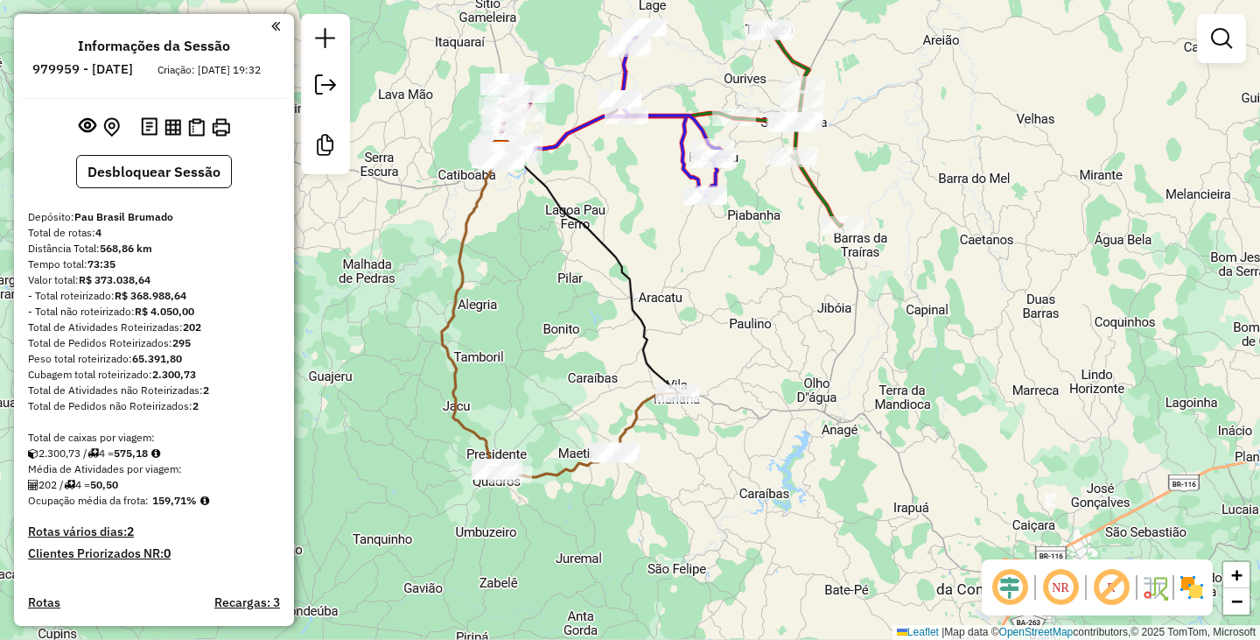
drag, startPoint x: 632, startPoint y: 527, endPoint x: 503, endPoint y: 357, distance: 213.0
click at [503, 357] on div "Janela de atendimento Grade de atendimento Capacidade Transportadoras Veículos …" at bounding box center [630, 320] width 1260 height 640
click at [204, 188] on button "Desbloquear Sessão" at bounding box center [154, 171] width 156 height 33
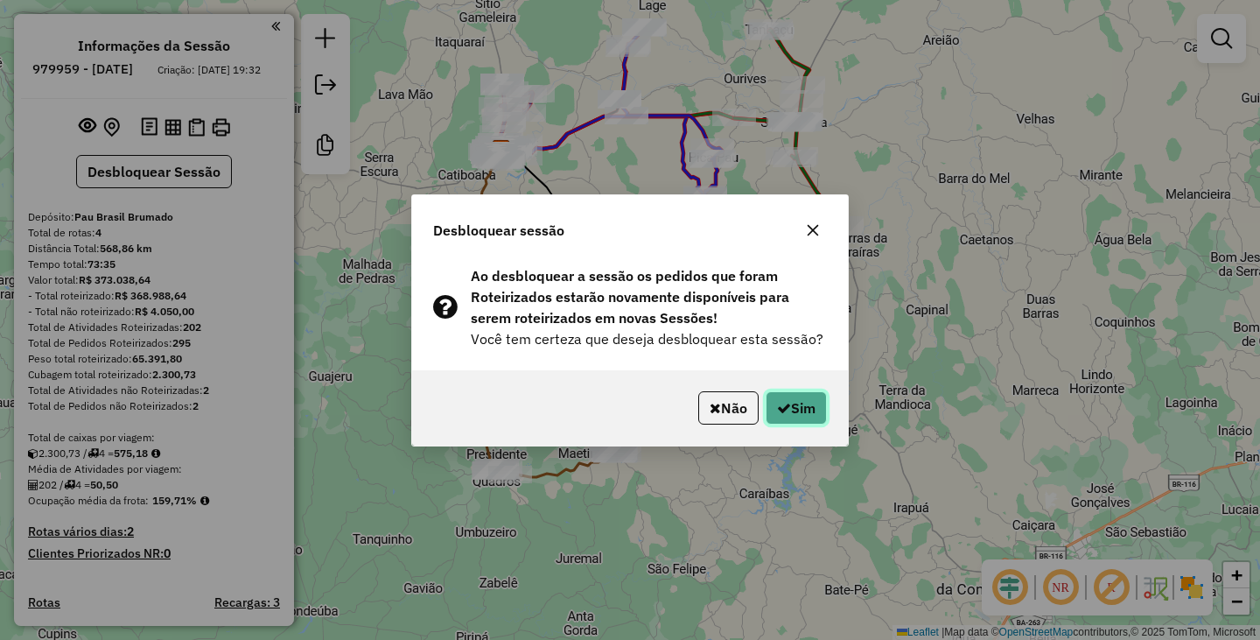
click at [791, 403] on button "Sim" at bounding box center [796, 407] width 61 height 33
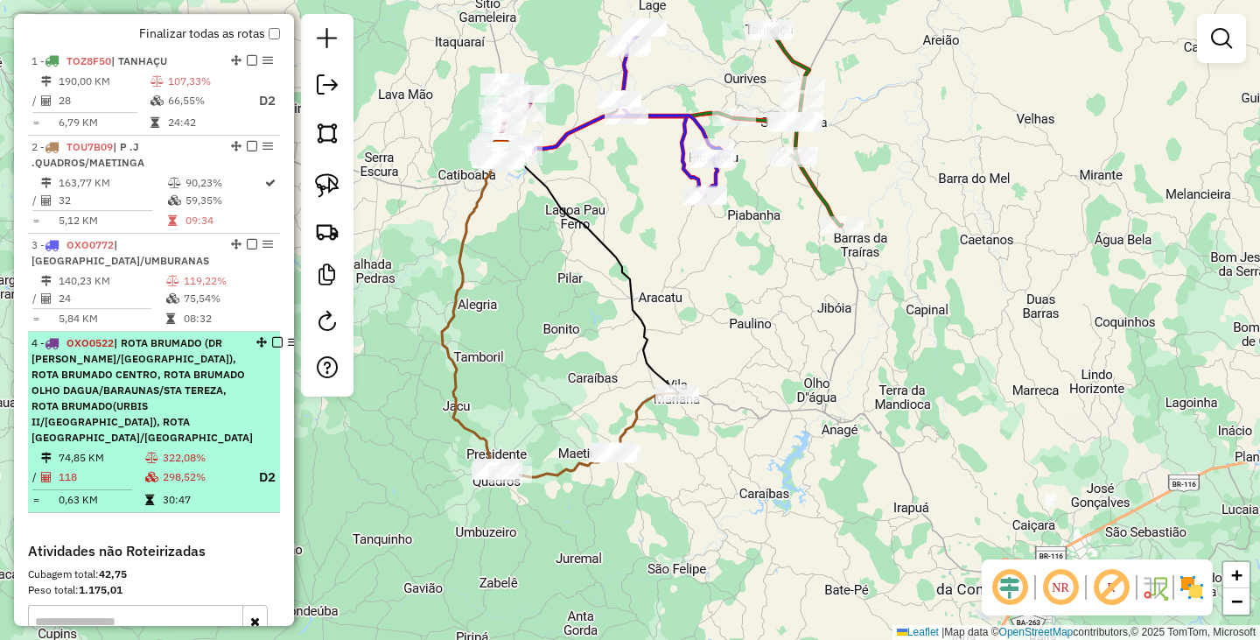
scroll to position [867, 0]
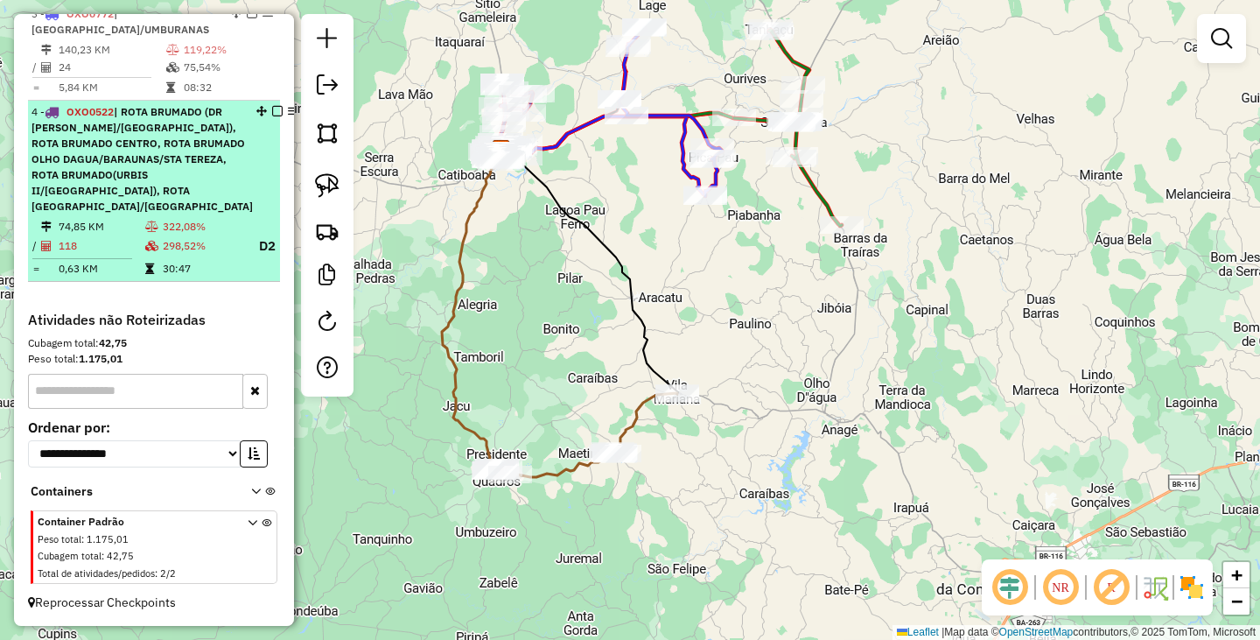
click at [168, 158] on span "| ROTA BRUMADO (DR [PERSON_NAME]/[GEOGRAPHIC_DATA]), ROTA BRUMADO CENTRO, ROTA …" at bounding box center [142, 159] width 221 height 108
select select "**********"
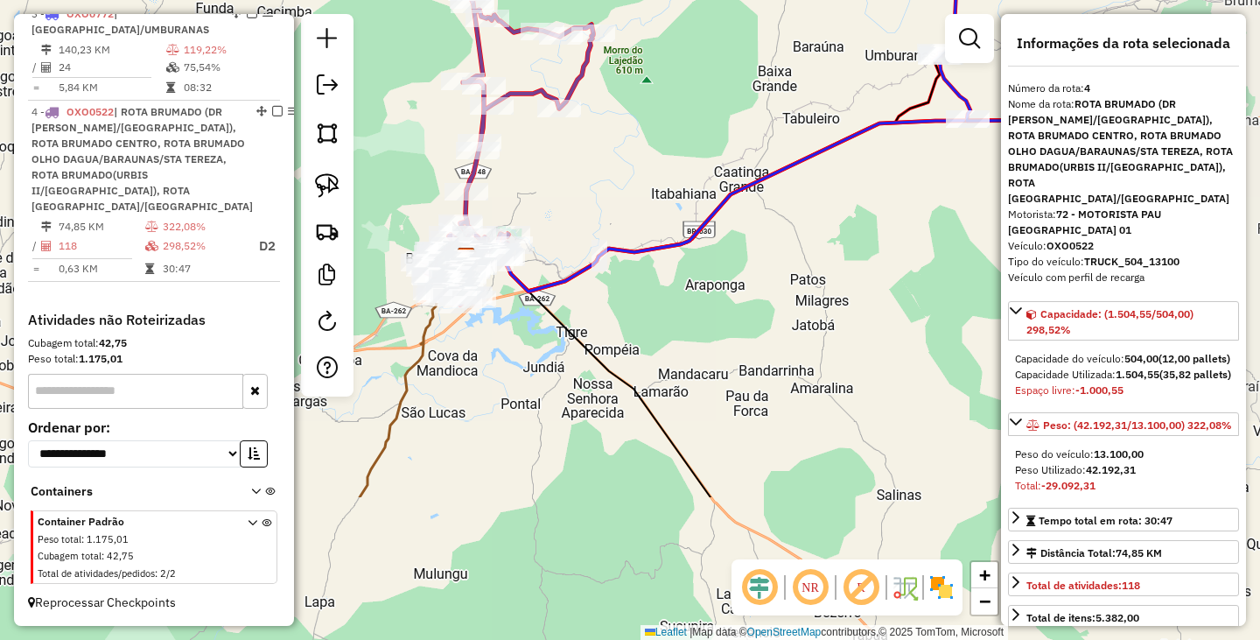
drag, startPoint x: 691, startPoint y: 513, endPoint x: 535, endPoint y: 306, distance: 259.2
click at [535, 306] on icon at bounding box center [588, 376] width 245 height 241
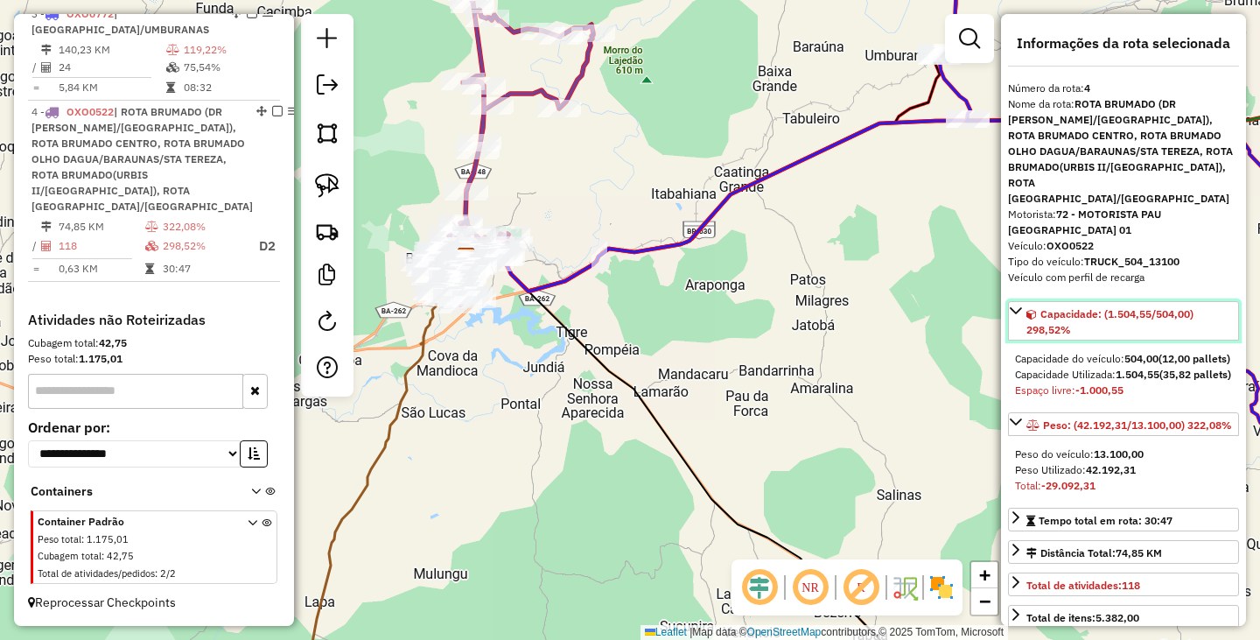
click at [1022, 304] on icon at bounding box center [1016, 311] width 14 height 14
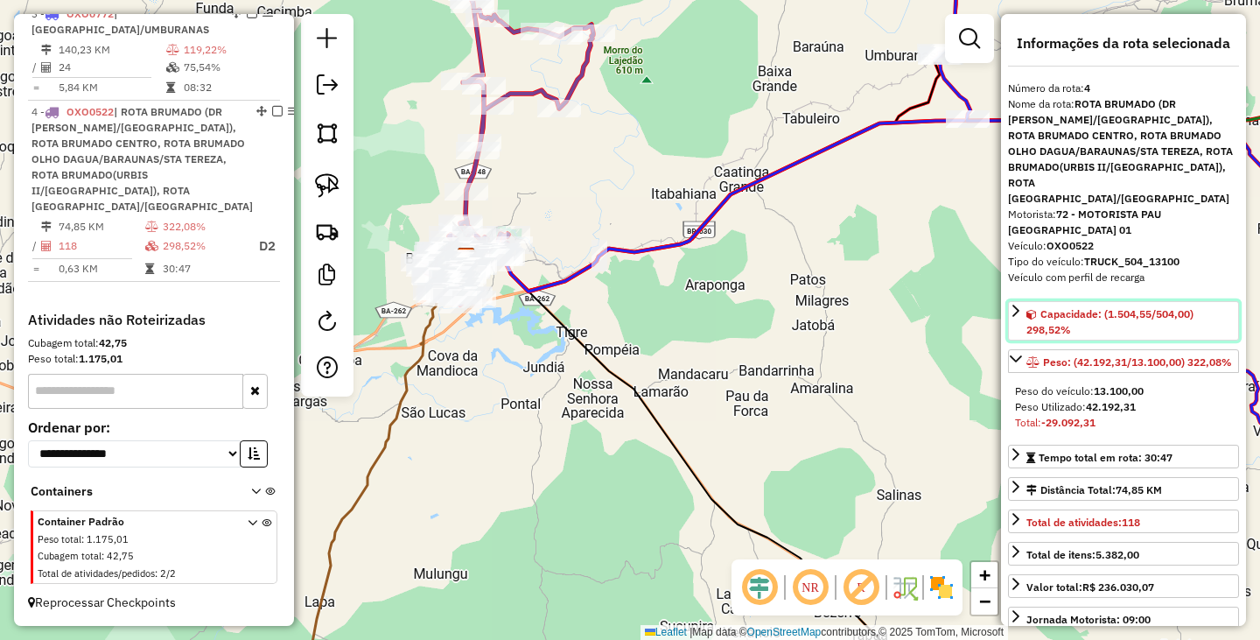
click at [1017, 301] on link "Capacidade: (1.504,55/504,00) 298,52%" at bounding box center [1123, 320] width 231 height 39
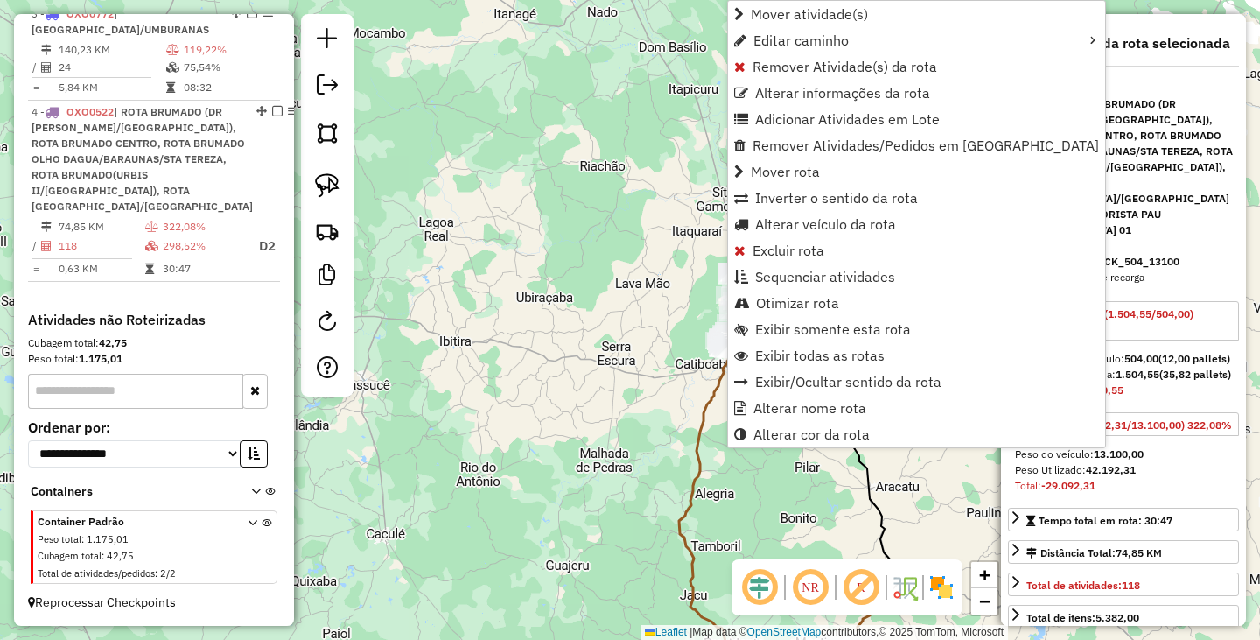
click at [645, 347] on div "Rota 4 - Placa OXO0522 585 - ANDERSON SANTOS RIBE Janela de atendimento Grade d…" at bounding box center [630, 320] width 1260 height 640
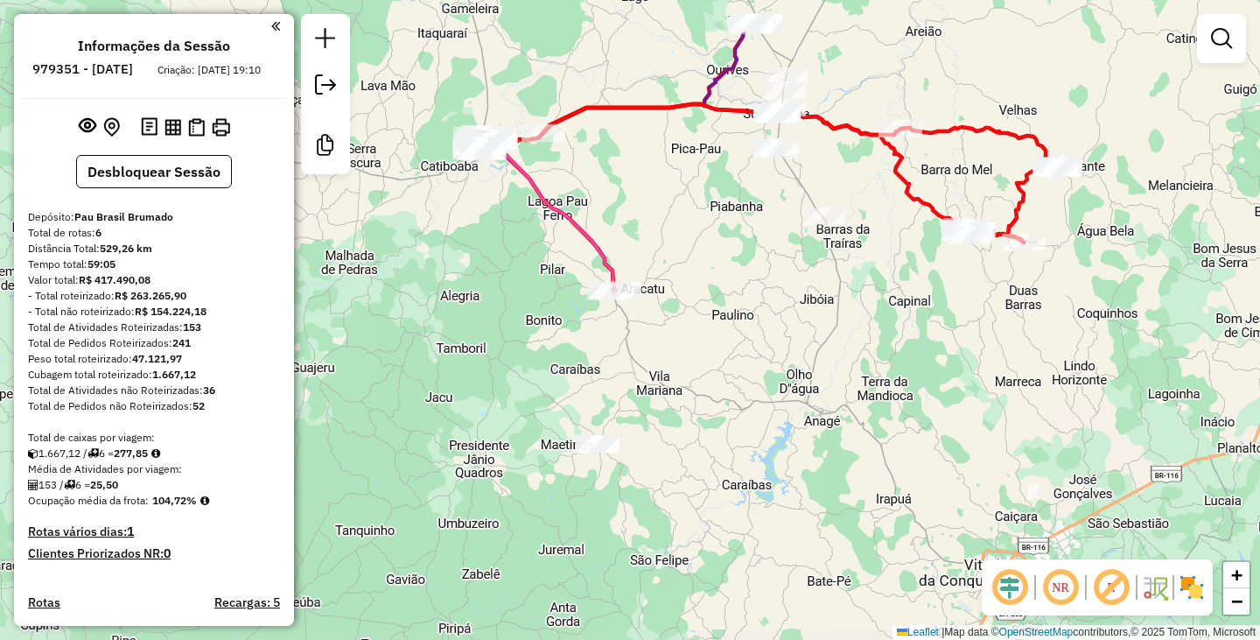
drag, startPoint x: 567, startPoint y: 449, endPoint x: 725, endPoint y: 414, distance: 162.2
click at [725, 414] on div "Janela de atendimento Grade de atendimento Capacidade Transportadoras Veículos …" at bounding box center [630, 320] width 1260 height 640
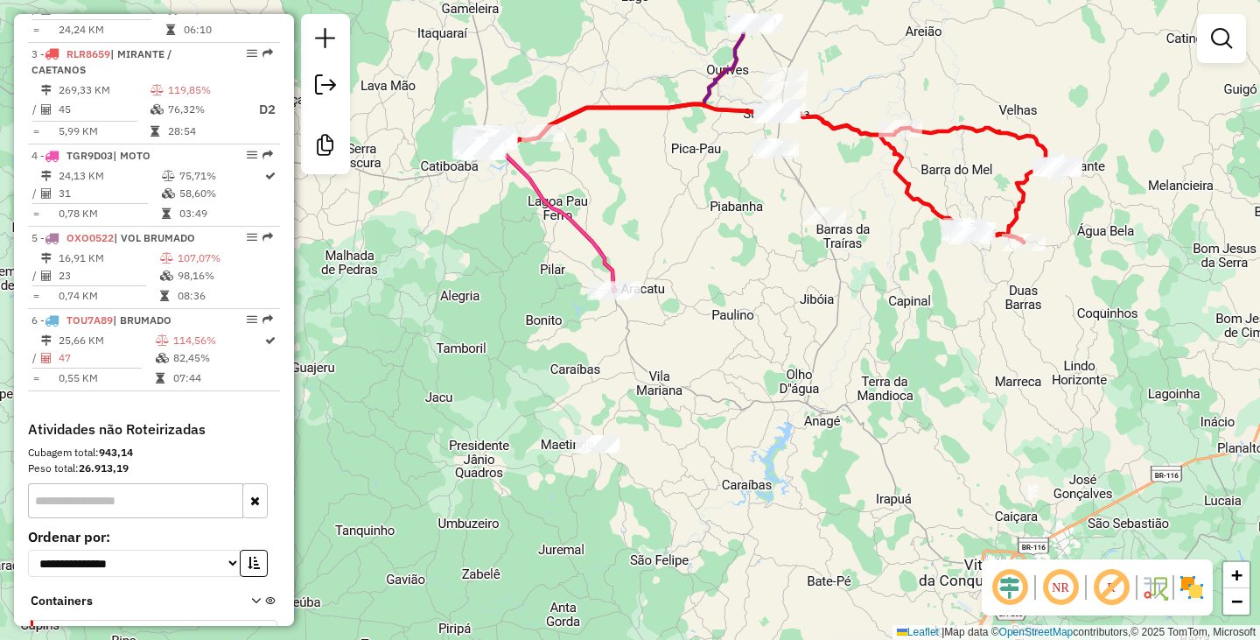
scroll to position [875, 0]
